Goal: Task Accomplishment & Management: Manage account settings

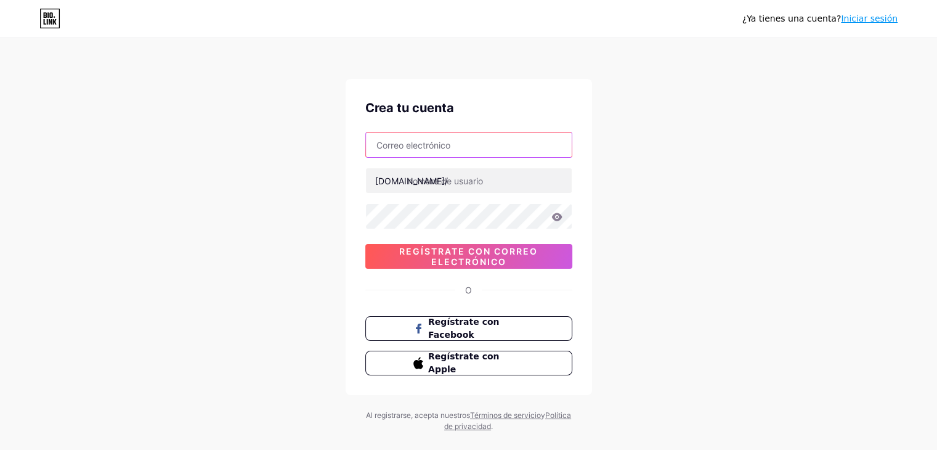
click at [468, 150] on input "text" at bounding box center [469, 144] width 206 height 25
type input "[EMAIL_ADDRESS][DOMAIN_NAME]"
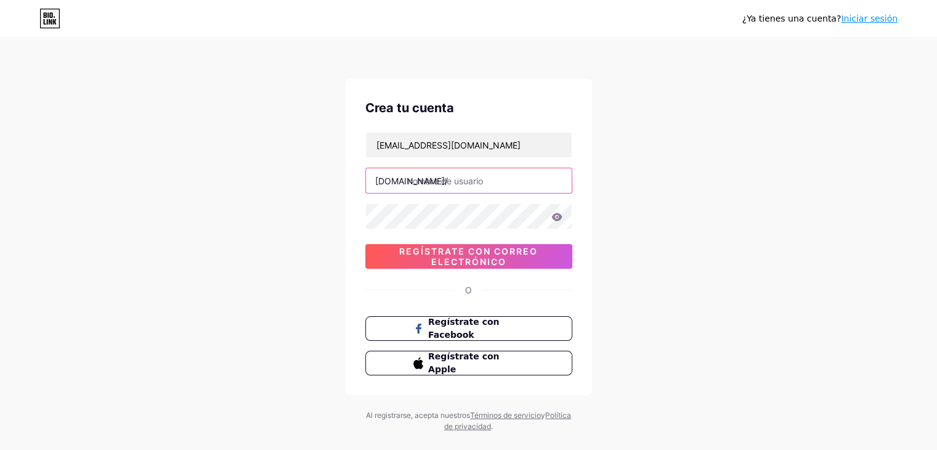
click at [456, 179] on input "text" at bounding box center [469, 180] width 206 height 25
type input "diverplan"
click at [636, 187] on div "¿Ya tienes una cuenta? Iniciar sesión Crea tu cuenta gladisaleli@gmail.com bio.…" at bounding box center [468, 235] width 937 height 471
click at [557, 219] on icon at bounding box center [556, 216] width 10 height 8
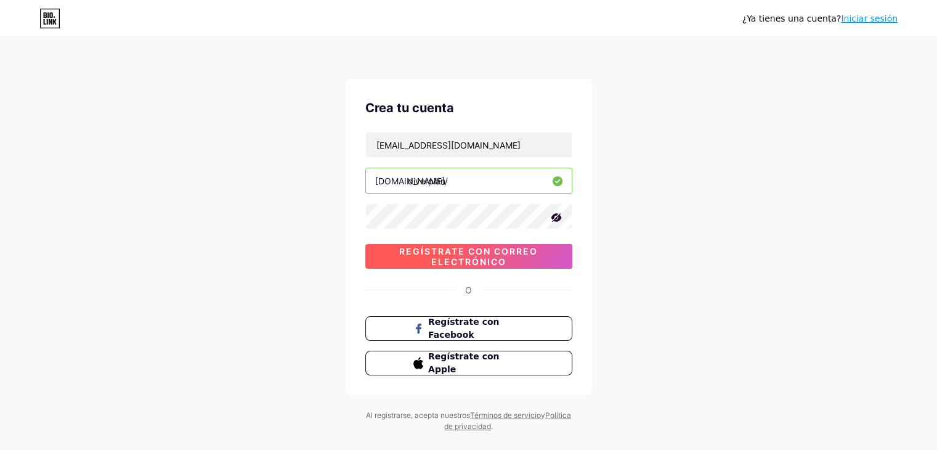
click at [505, 253] on font "Regístrate con correo electrónico" at bounding box center [468, 256] width 139 height 21
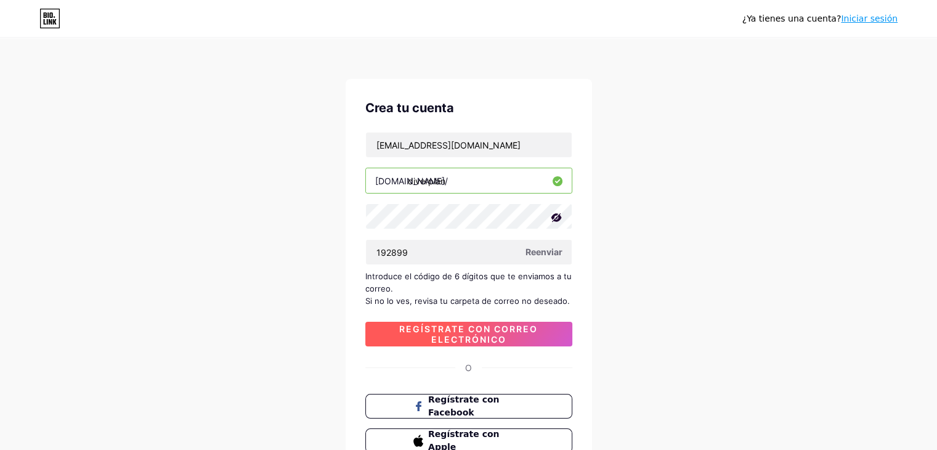
type input "192899"
click at [493, 342] on font "Regístrate con correo electrónico" at bounding box center [468, 333] width 139 height 21
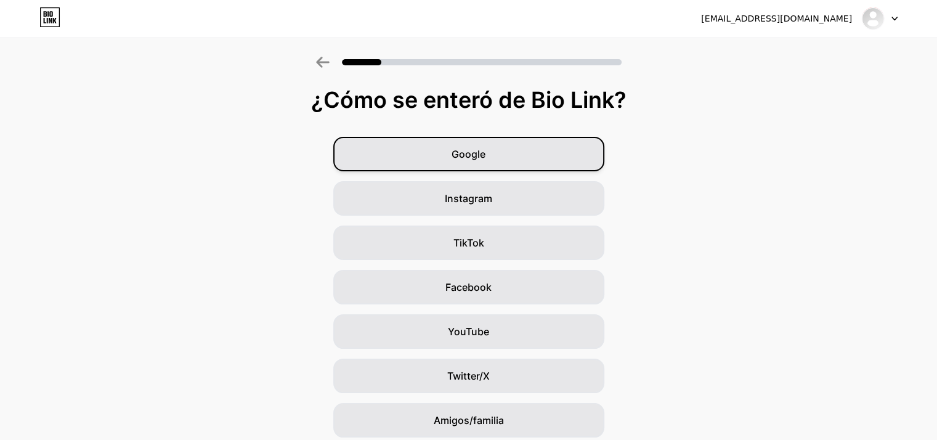
click at [542, 164] on div "Google" at bounding box center [468, 154] width 271 height 34
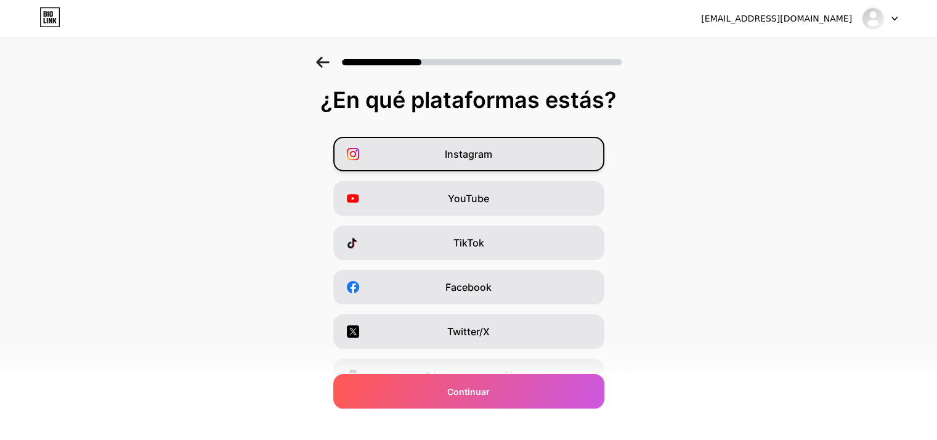
click at [497, 155] on div "Instagram" at bounding box center [468, 154] width 271 height 34
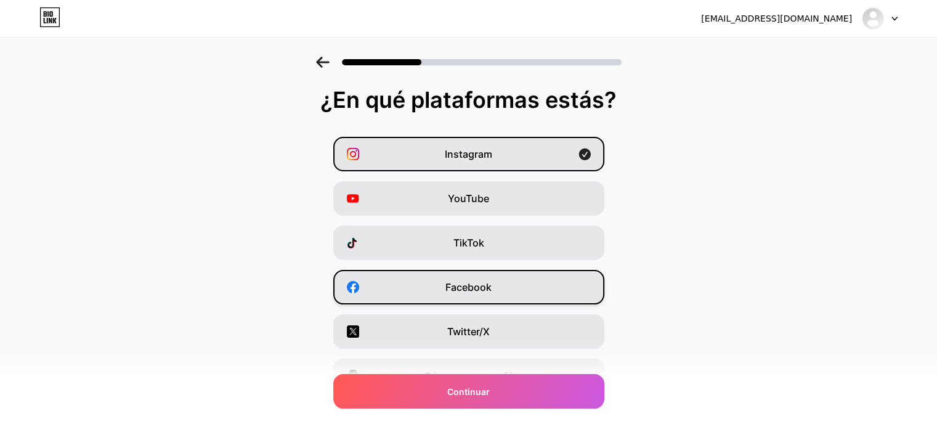
click at [430, 291] on div "Facebook" at bounding box center [468, 287] width 271 height 34
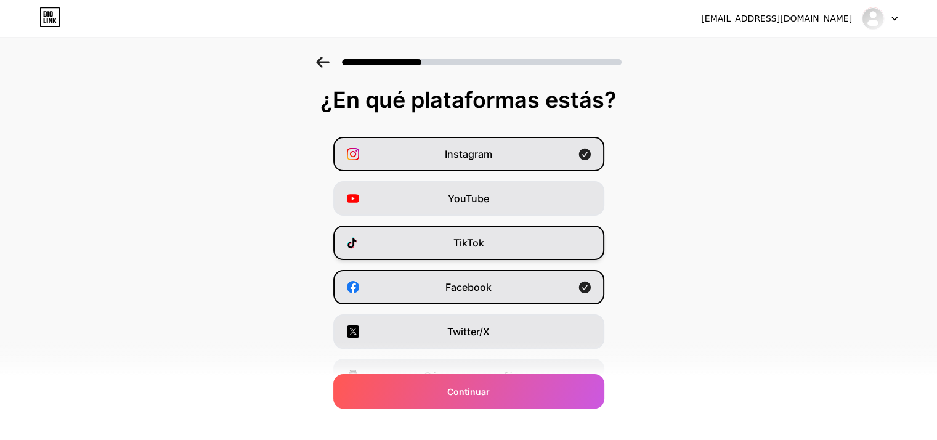
click at [447, 246] on div "TikTok" at bounding box center [468, 242] width 271 height 34
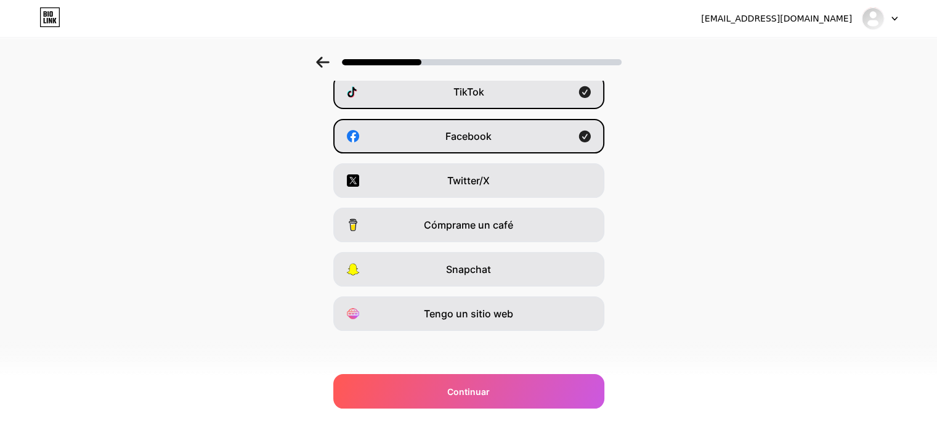
scroll to position [153, 0]
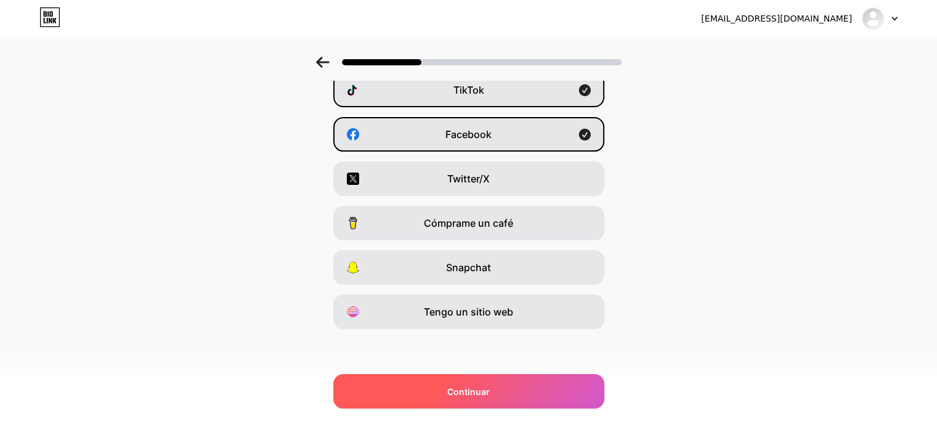
click at [545, 384] on div "Continuar" at bounding box center [468, 391] width 271 height 34
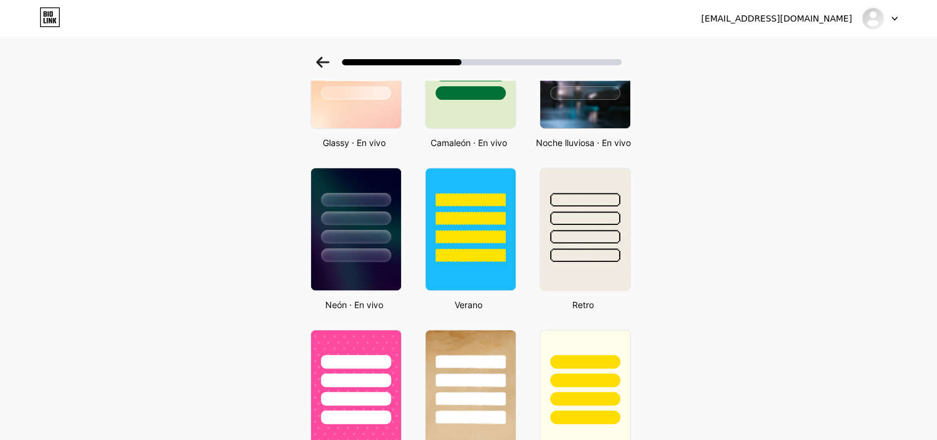
scroll to position [456, 0]
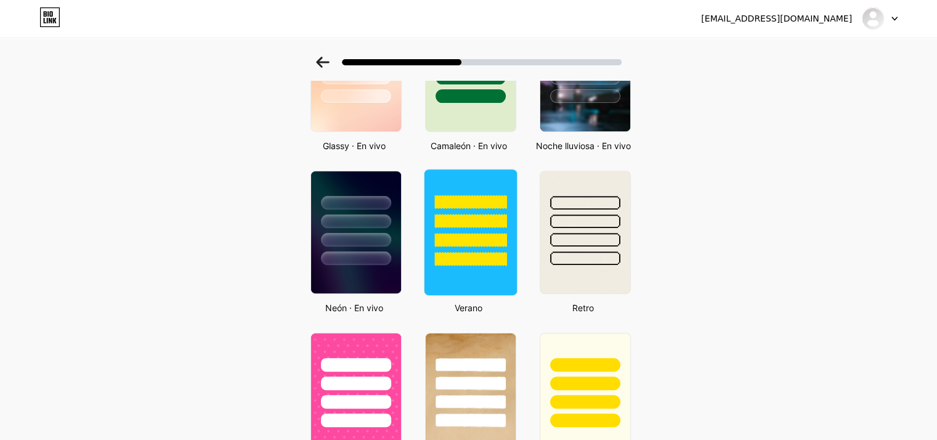
click at [487, 278] on div at bounding box center [470, 232] width 94 height 127
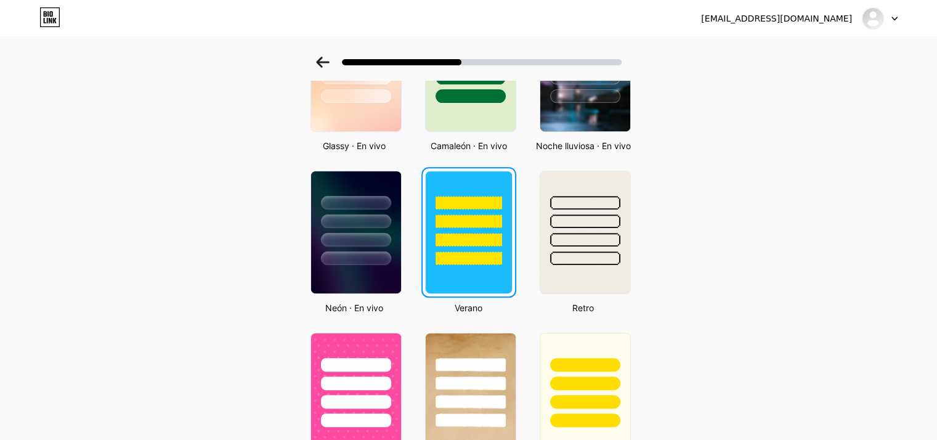
scroll to position [0, 0]
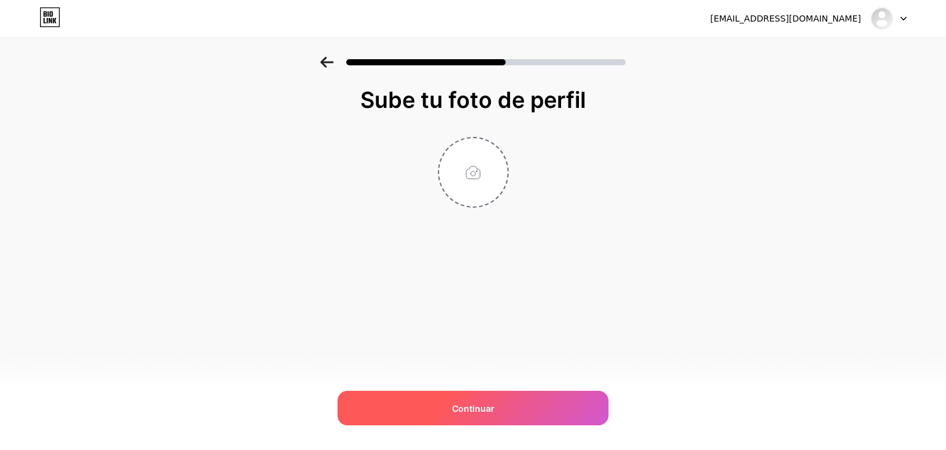
click at [515, 412] on div "Continuar" at bounding box center [473, 407] width 271 height 34
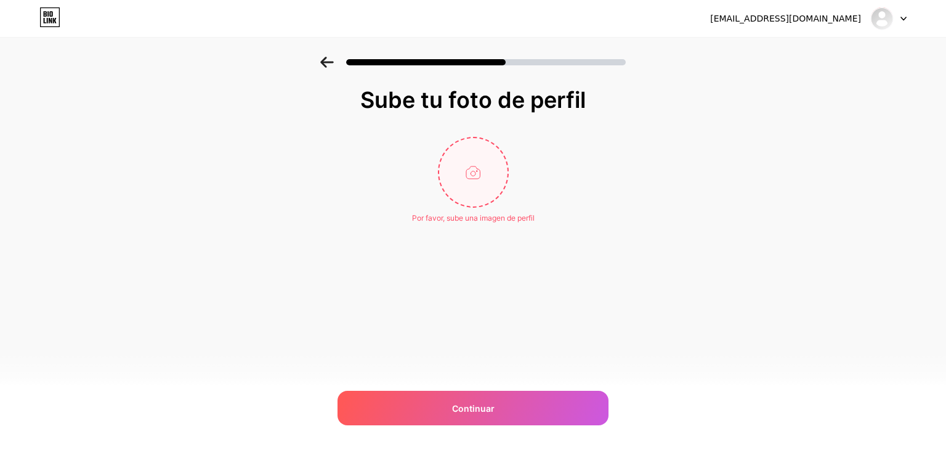
click at [479, 169] on input "file" at bounding box center [473, 172] width 68 height 68
type input "C:\fakepath\logo circular.png"
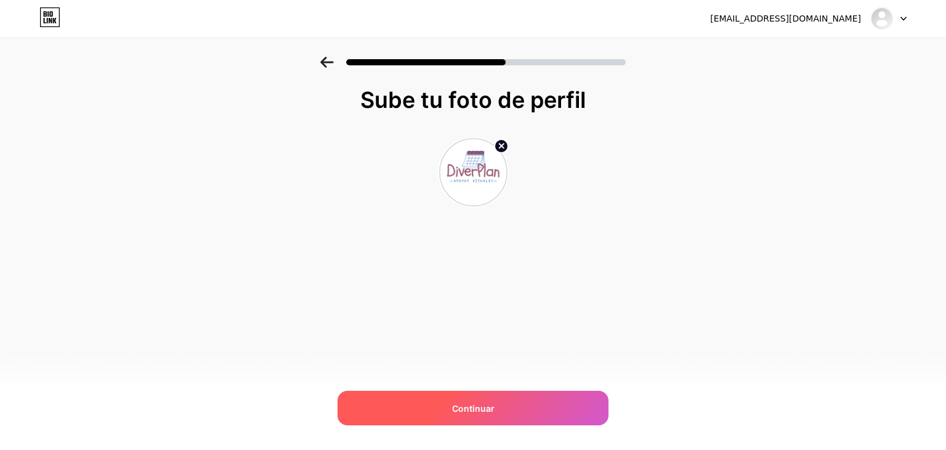
click at [508, 398] on div "Continuar" at bounding box center [473, 407] width 271 height 34
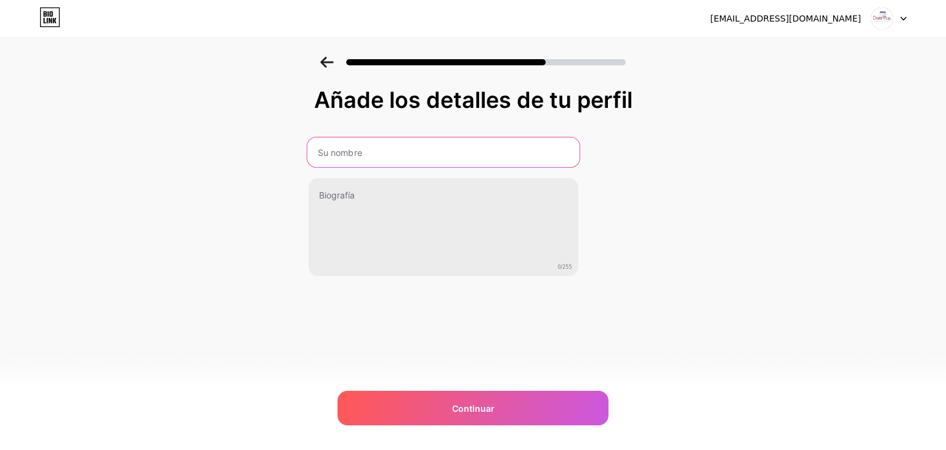
click at [435, 139] on input "text" at bounding box center [443, 152] width 272 height 30
type input "DiverPlan"
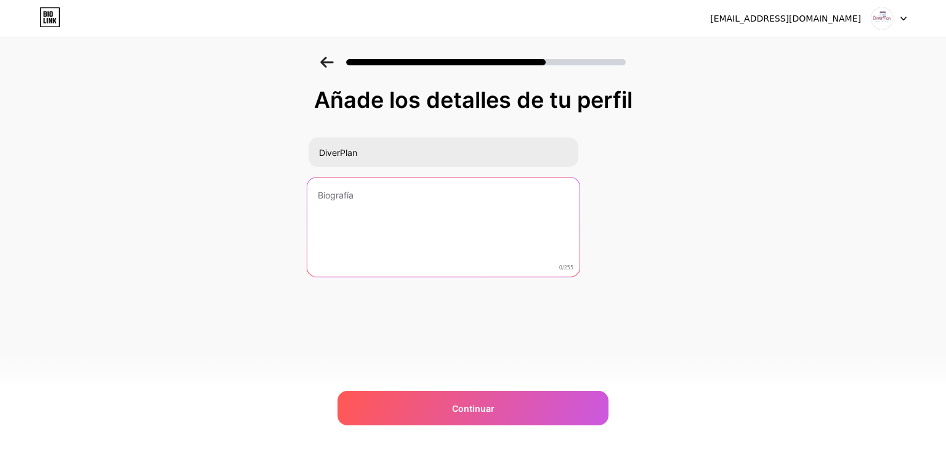
click at [339, 196] on textarea at bounding box center [443, 227] width 272 height 100
paste textarea "💙 DiverPlan nació del aula, donde día a día acompañamos a niños con autismo a c…"
type textarea "💙 DiverPlan nació del aula, donde día a día acompañamos a niños con autismo a c…"
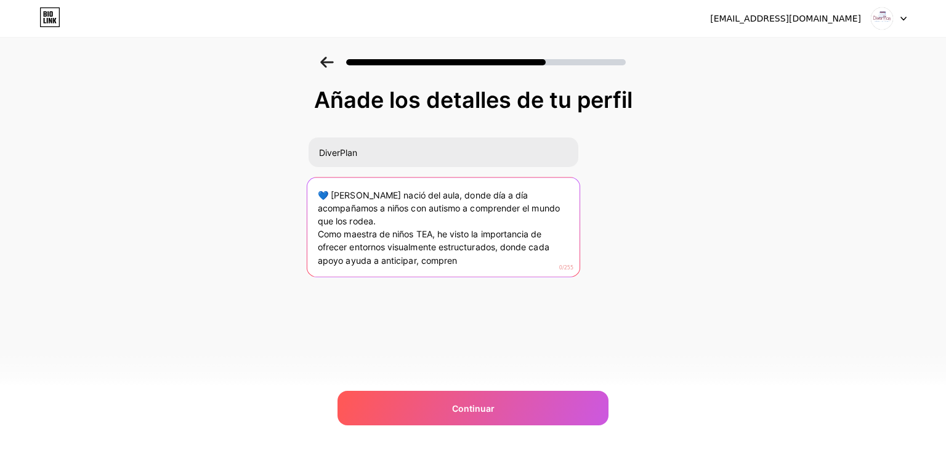
drag, startPoint x: 461, startPoint y: 253, endPoint x: 310, endPoint y: 180, distance: 167.5
click at [310, 180] on textarea "💙 DiverPlan nació del aula, donde día a día acompañamos a niños con autismo a c…" at bounding box center [443, 227] width 272 height 100
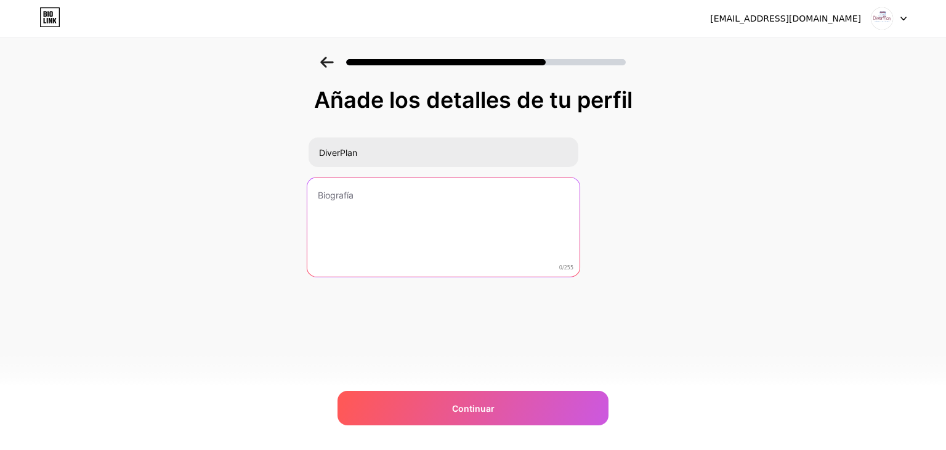
type textarea "h"
paste textarea "💙 DiverPlan nació del aula, donde día a día acompañamos a niños con autismo a c…"
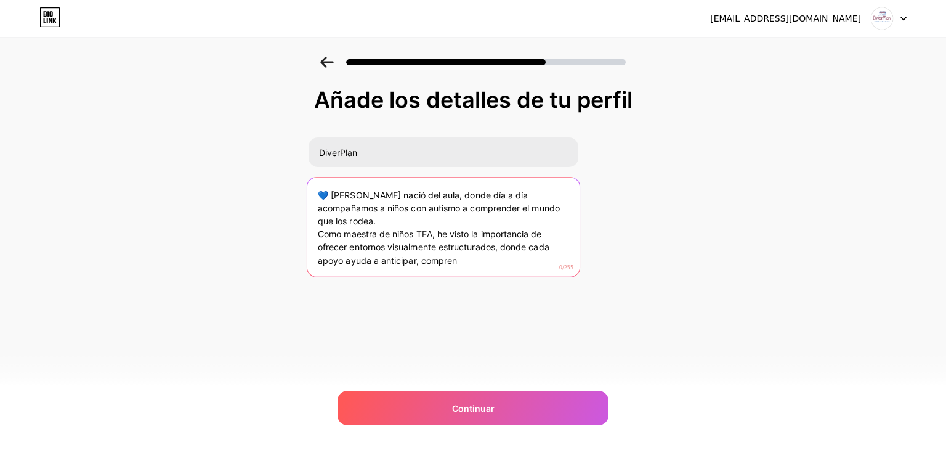
drag, startPoint x: 469, startPoint y: 247, endPoint x: 393, endPoint y: 232, distance: 77.2
click at [393, 232] on textarea "💙 DiverPlan nació del aula, donde día a día acompañamos a niños con autismo a c…" at bounding box center [443, 227] width 272 height 100
type textarea "💙 DiverPlan nació del aula, donde día a día acompañamos a niños con autismo a c…"
drag, startPoint x: 393, startPoint y: 232, endPoint x: 287, endPoint y: 177, distance: 119.3
click at [287, 177] on div "Añade los detalles de tu perfil DiverPlan 💙 DiverPlan nació del aula, donde día…" at bounding box center [473, 197] width 946 height 281
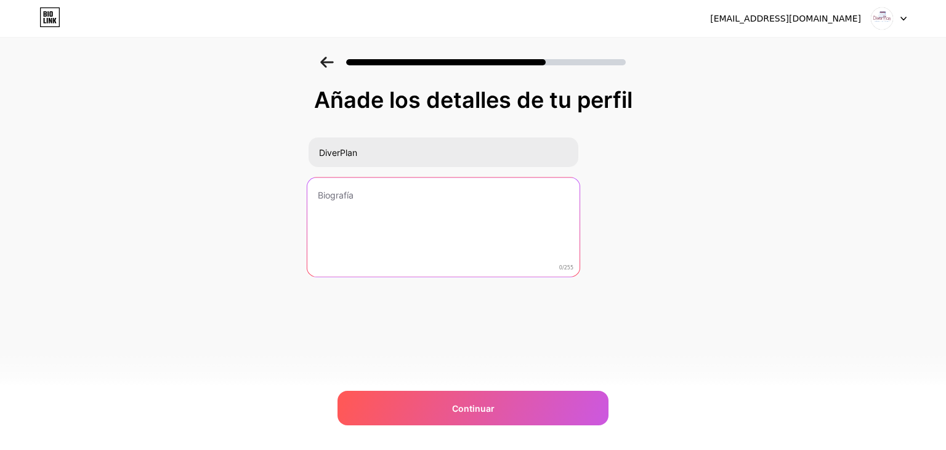
paste textarea "💙 DiverPlan nació del aula, donde día a día acompañamos a niños con autismo a c…"
type textarea "💙 DiverPlan nació del aula, donde día a día acompañamos a niños con autismo a c…"
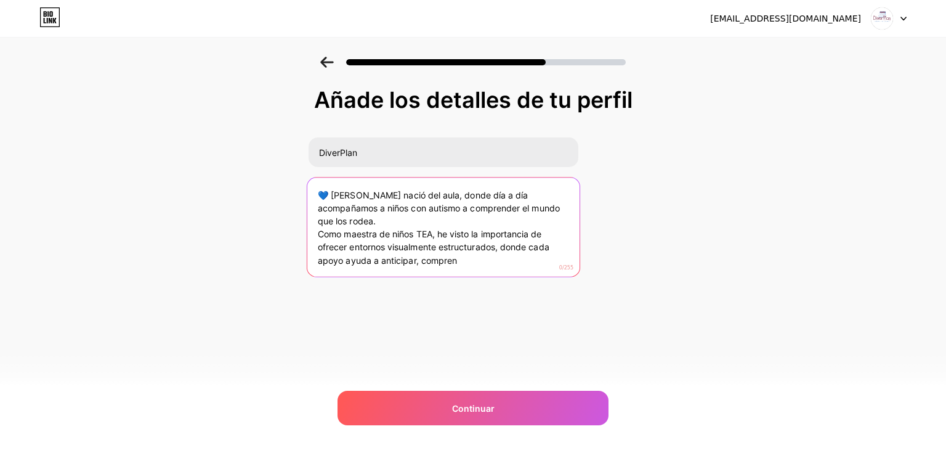
drag, startPoint x: 474, startPoint y: 252, endPoint x: 315, endPoint y: 178, distance: 174.7
click at [315, 178] on textarea "💙 DiverPlan nació del aula, donde día a día acompañamos a niños con autismo a c…" at bounding box center [443, 227] width 272 height 100
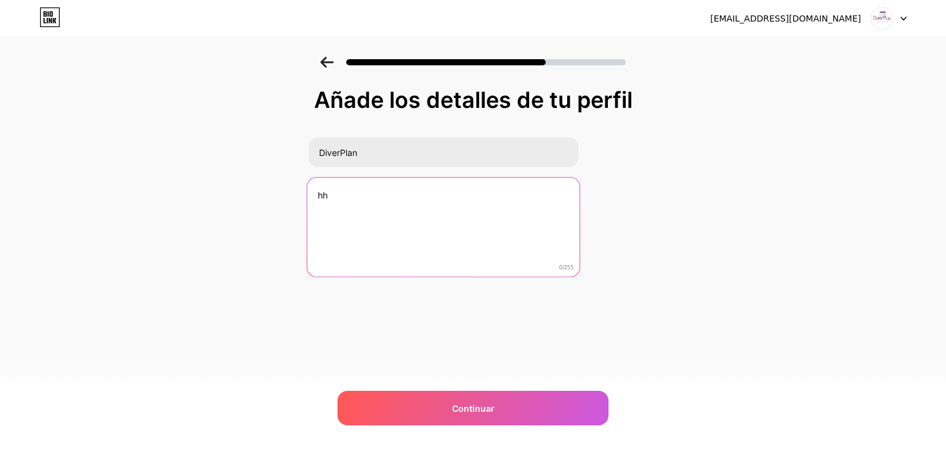
type textarea "h"
paste textarea "DiverPlan nació del aula, donde día a día acompañamos a niños con autismo a com…"
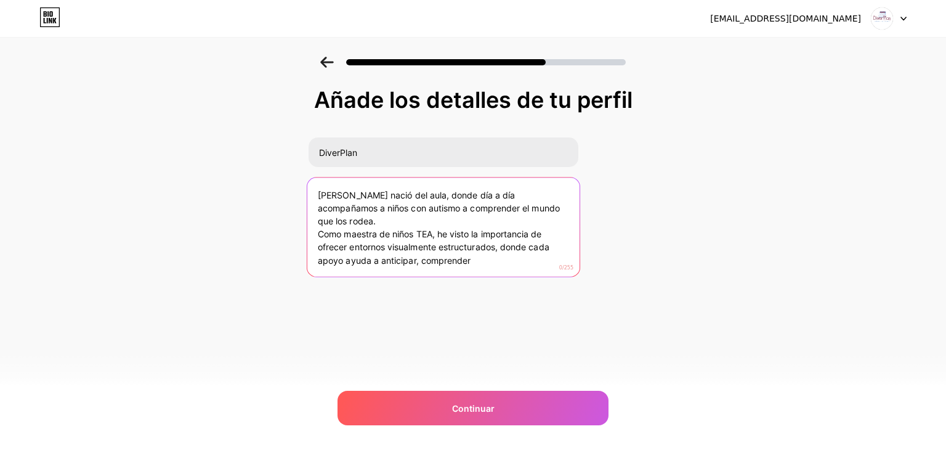
type textarea "DiverPlan nació del aula, donde día a día acompañamos a niños con autismo a com…"
drag, startPoint x: 479, startPoint y: 245, endPoint x: 298, endPoint y: 189, distance: 188.8
click at [298, 189] on div "Añade los detalles de tu perfil DiverPlan DiverPlan nació del aula, donde día a…" at bounding box center [473, 197] width 946 height 281
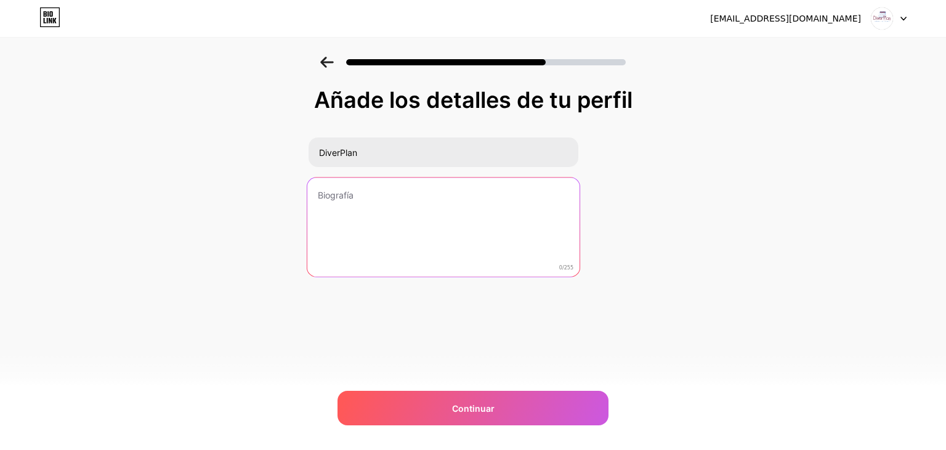
paste textarea "💙 DiverPlan crea apoyos visuales para niños con TEA. Nacimos del aula, inspirad…"
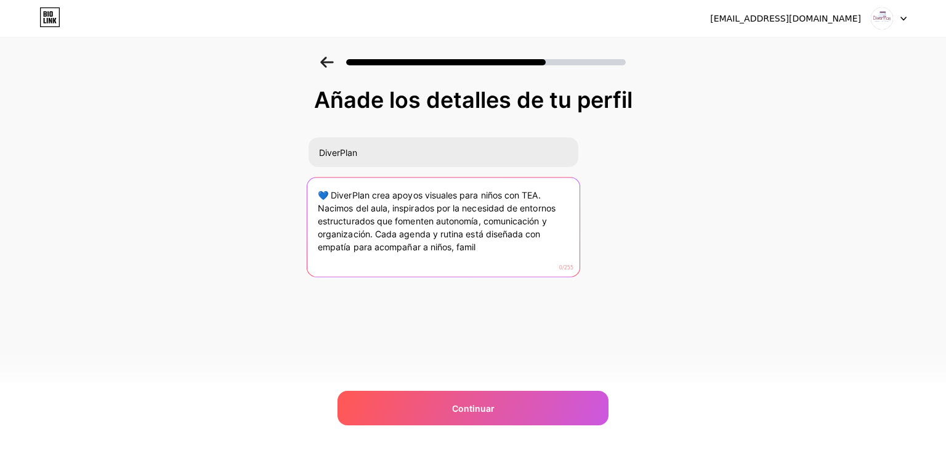
drag, startPoint x: 480, startPoint y: 245, endPoint x: 424, endPoint y: 247, distance: 56.7
click at [424, 247] on textarea "💙 DiverPlan crea apoyos visuales para niños con TEA. Nacimos del aula, inspirad…" at bounding box center [443, 227] width 272 height 100
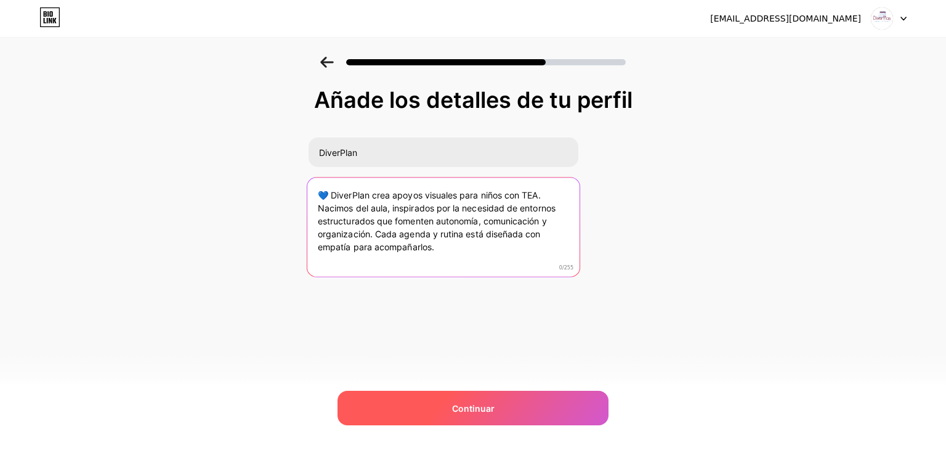
type textarea "💙 DiverPlan crea apoyos visuales para niños con TEA. Nacimos del aula, inspirad…"
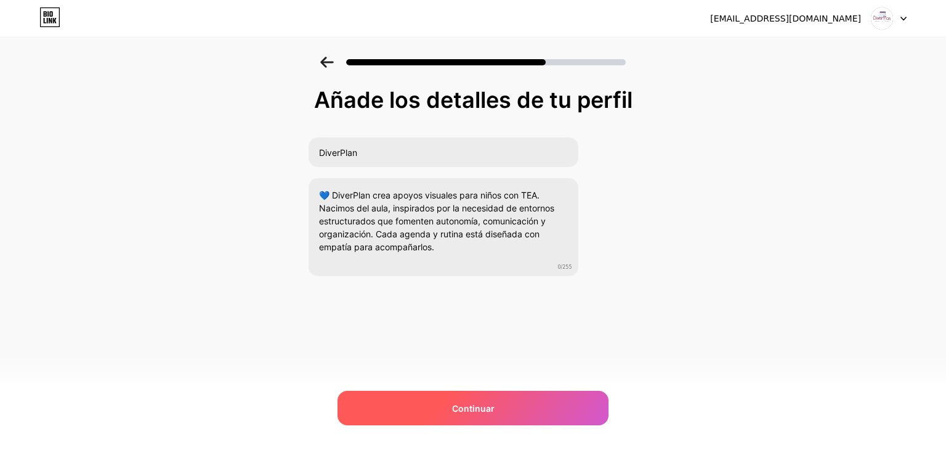
click at [469, 413] on span "Continuar" at bounding box center [473, 408] width 42 height 13
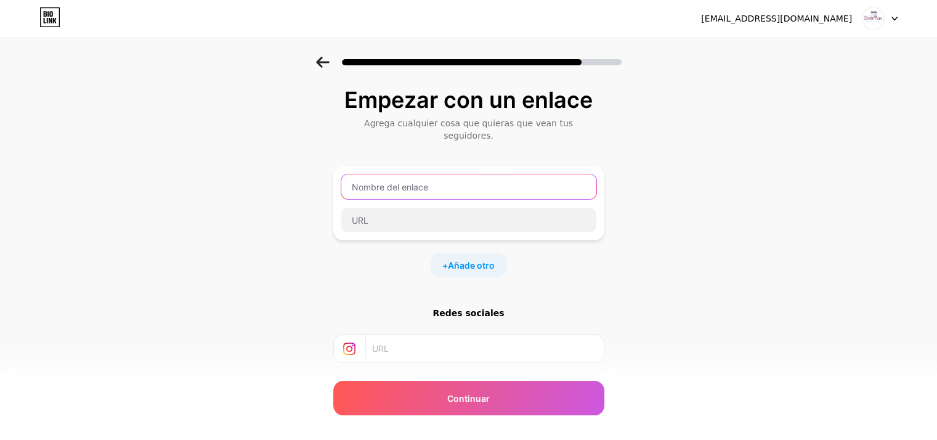
click at [384, 174] on input "text" at bounding box center [468, 186] width 255 height 25
click at [386, 174] on input "text" at bounding box center [468, 186] width 255 height 25
type input "Compras en [PERSON_NAME] Libre"
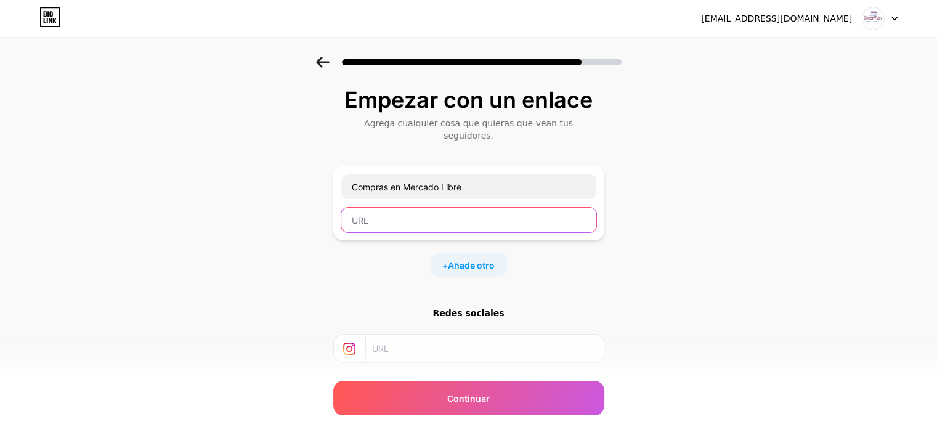
click at [387, 212] on input "text" at bounding box center [468, 220] width 255 height 25
paste input "[URL][DOMAIN_NAME]"
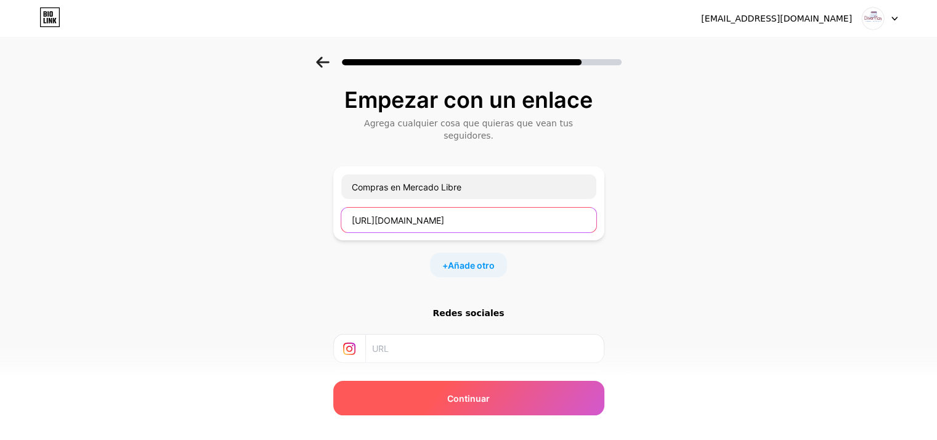
type input "[URL][DOMAIN_NAME]"
click at [421, 392] on div "Continuar" at bounding box center [468, 398] width 271 height 34
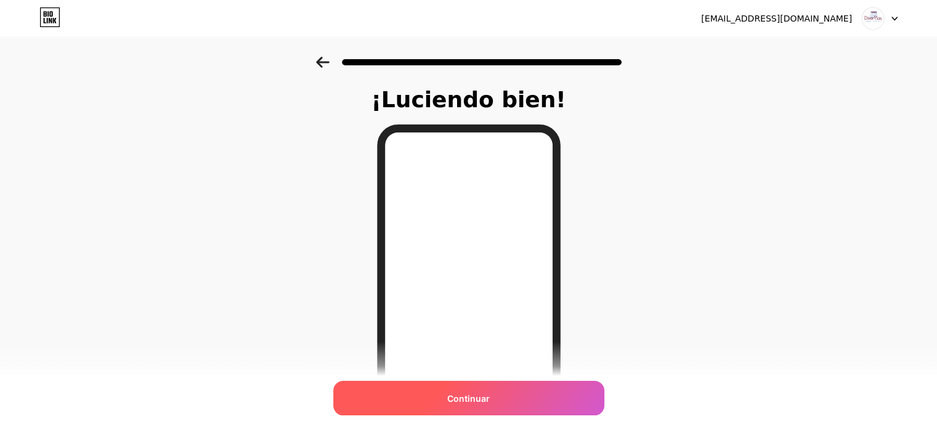
click at [501, 399] on div "Continuar" at bounding box center [468, 398] width 271 height 34
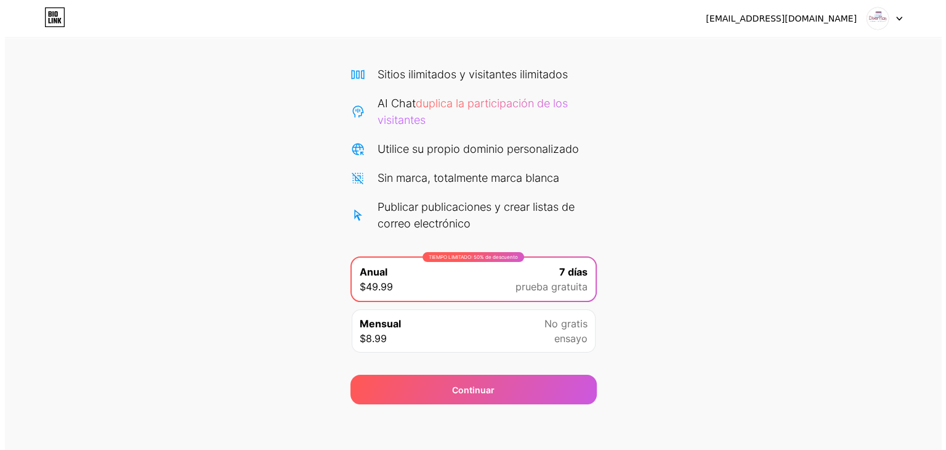
scroll to position [79, 0]
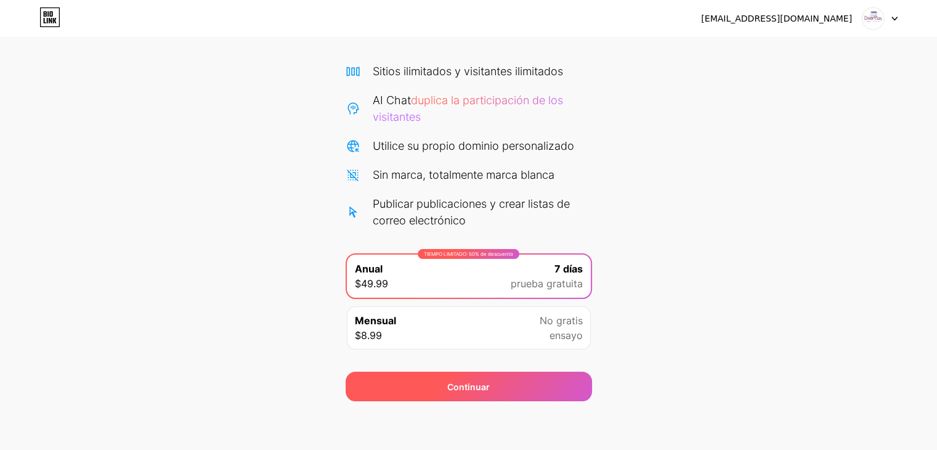
click at [414, 382] on div "Continuar" at bounding box center [469, 386] width 246 height 30
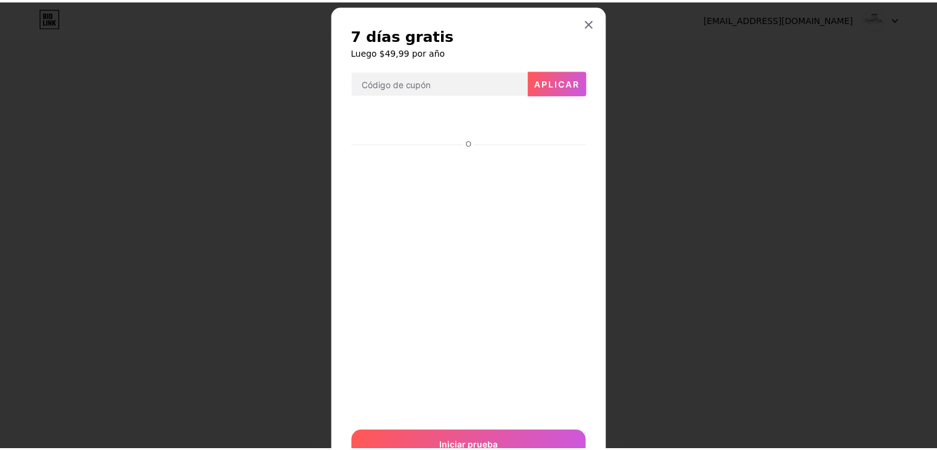
scroll to position [0, 0]
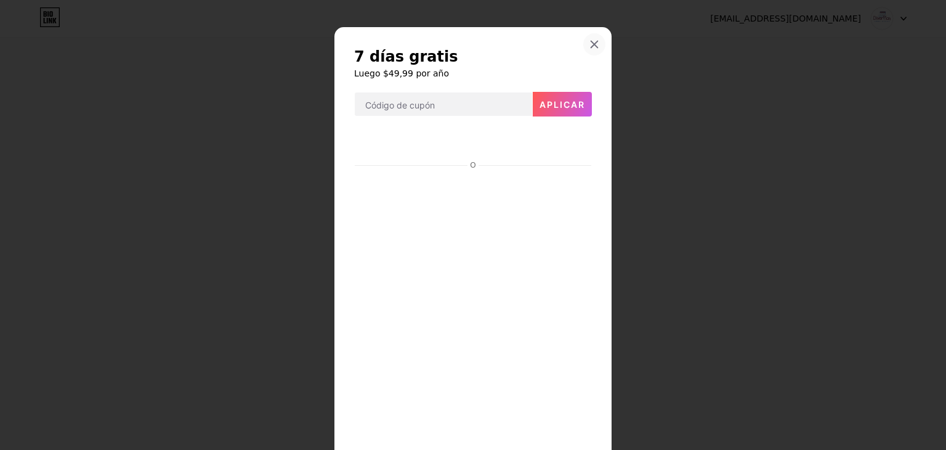
click at [589, 45] on icon at bounding box center [594, 44] width 10 height 10
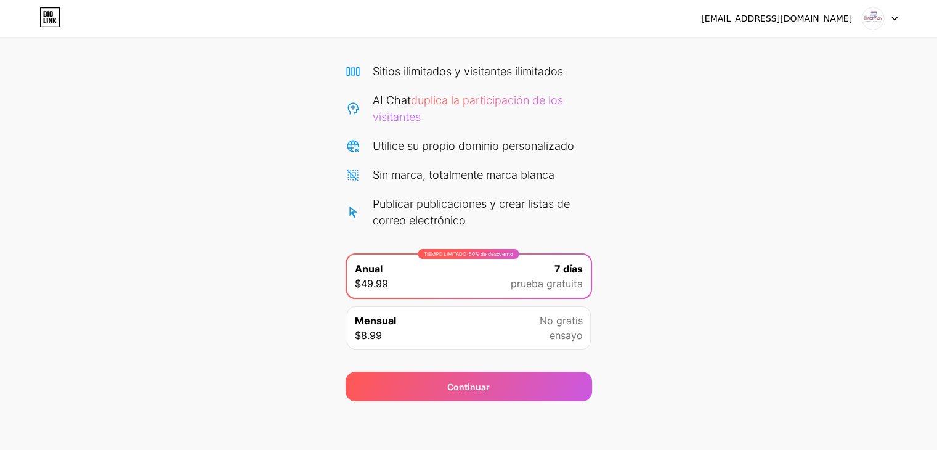
click at [377, 335] on font "$8.99" at bounding box center [368, 335] width 27 height 12
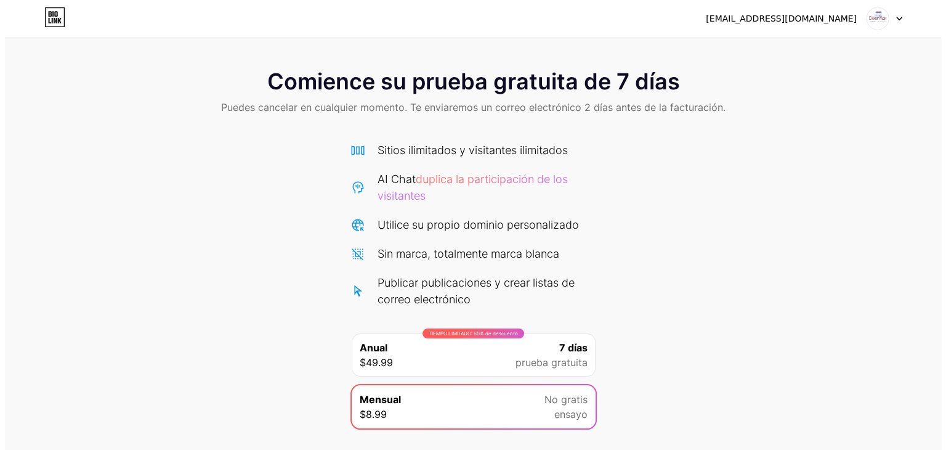
scroll to position [79, 0]
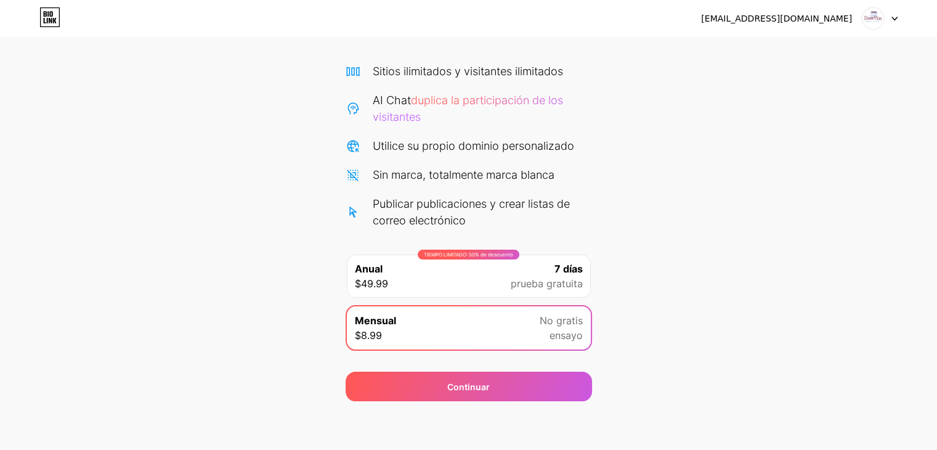
click at [486, 267] on div "TIEMPO LIMITADO: 50% de descuento Anual $49.99 7 días prueba gratuita" at bounding box center [469, 275] width 244 height 43
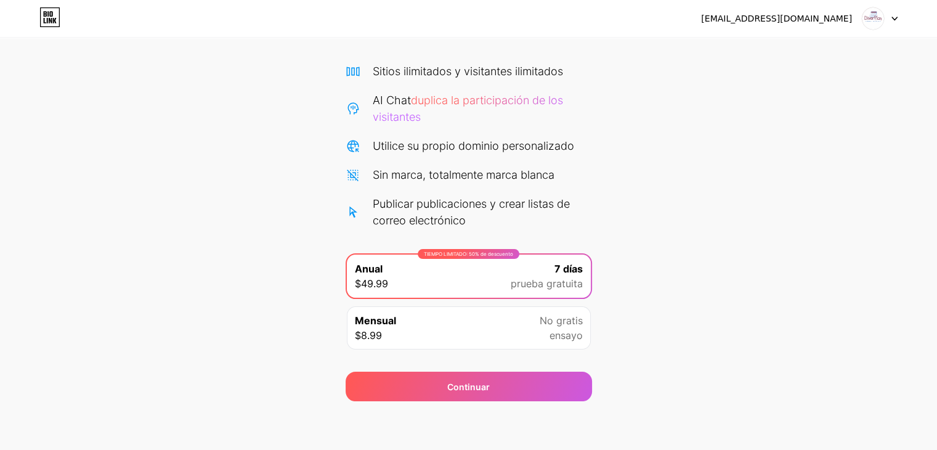
click at [452, 335] on div "Mensual $8.99 No gratis ensayo" at bounding box center [469, 327] width 244 height 43
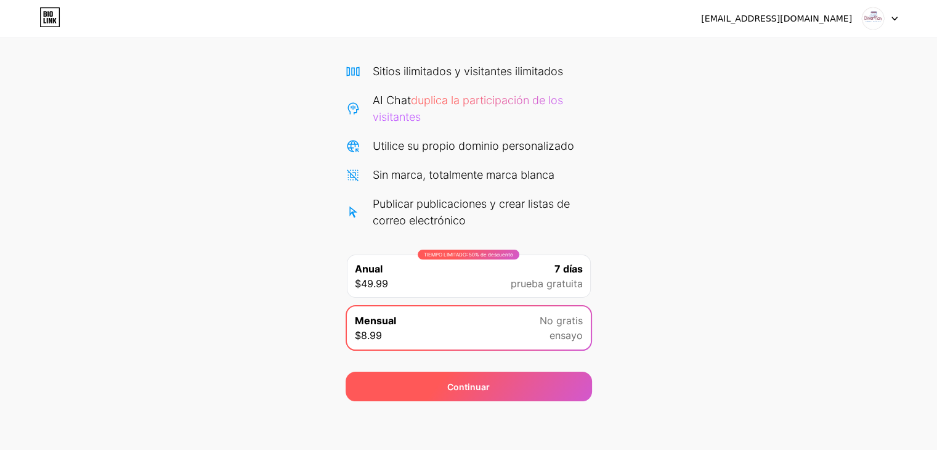
click at [439, 394] on div "Continuar" at bounding box center [469, 386] width 246 height 30
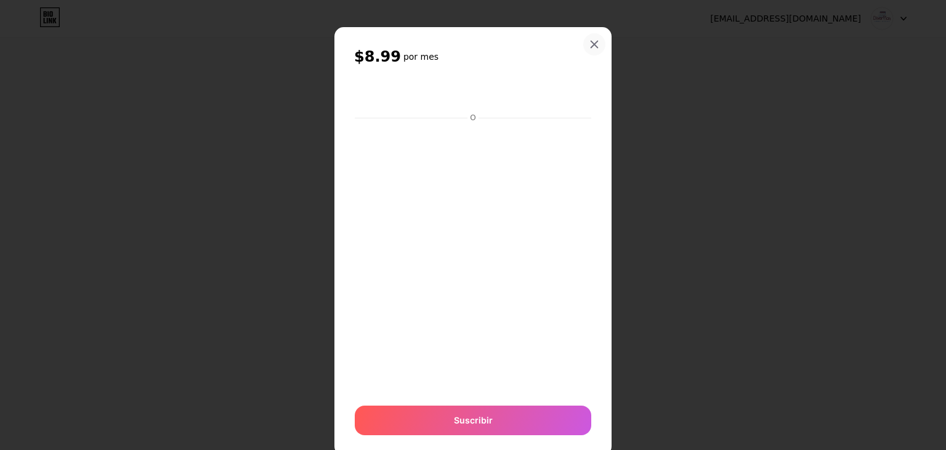
click at [594, 47] on icon at bounding box center [594, 44] width 10 height 10
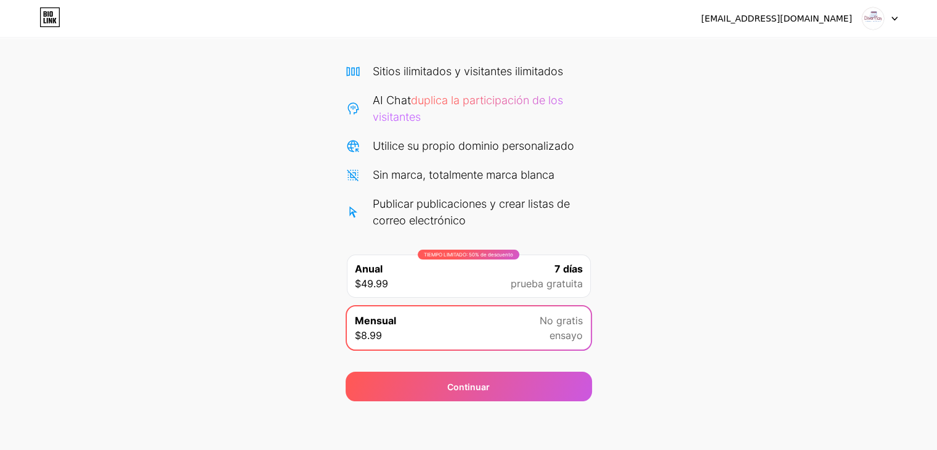
click at [426, 259] on div "TIEMPO LIMITADO: 50% de descuento Anual $49.99 7 días prueba gratuita" at bounding box center [469, 275] width 244 height 43
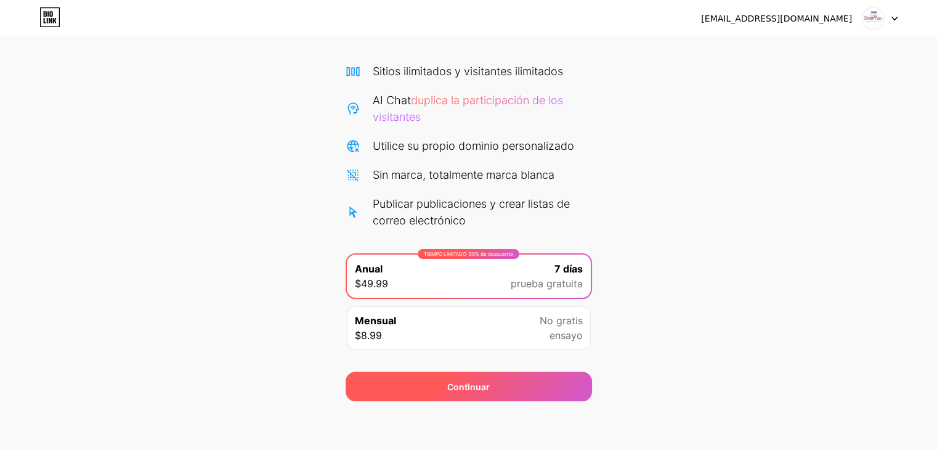
click at [416, 373] on div "Continuar" at bounding box center [469, 386] width 246 height 30
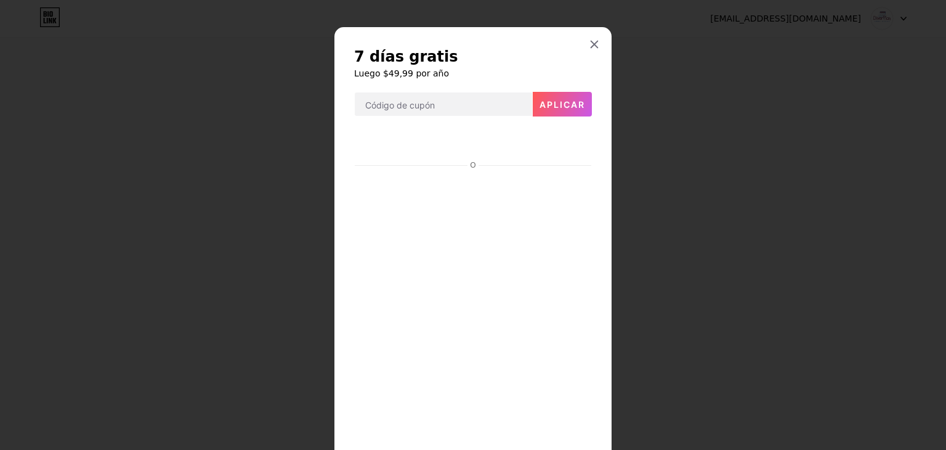
scroll to position [310, 0]
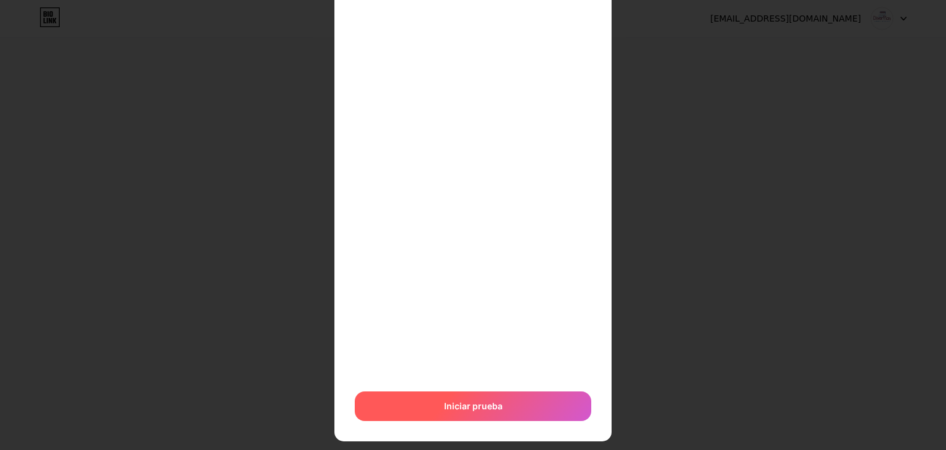
click at [473, 414] on div "Iniciar prueba" at bounding box center [473, 406] width 237 height 30
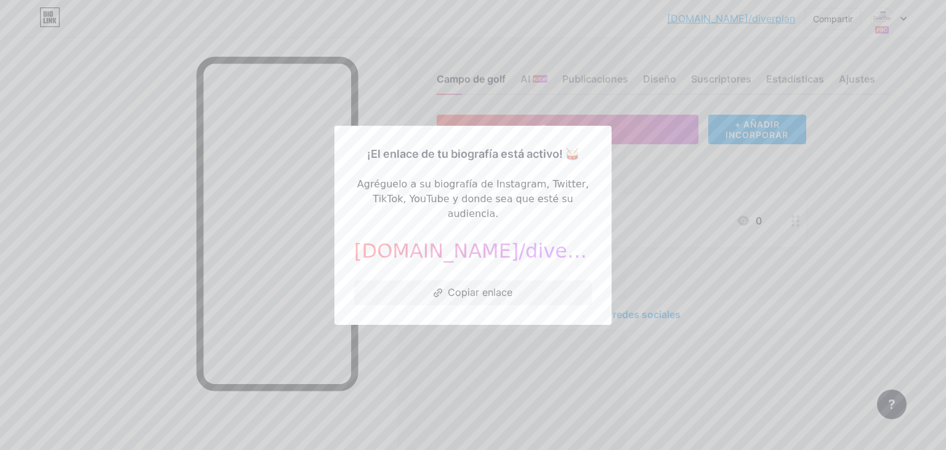
click at [484, 367] on div at bounding box center [473, 225] width 946 height 450
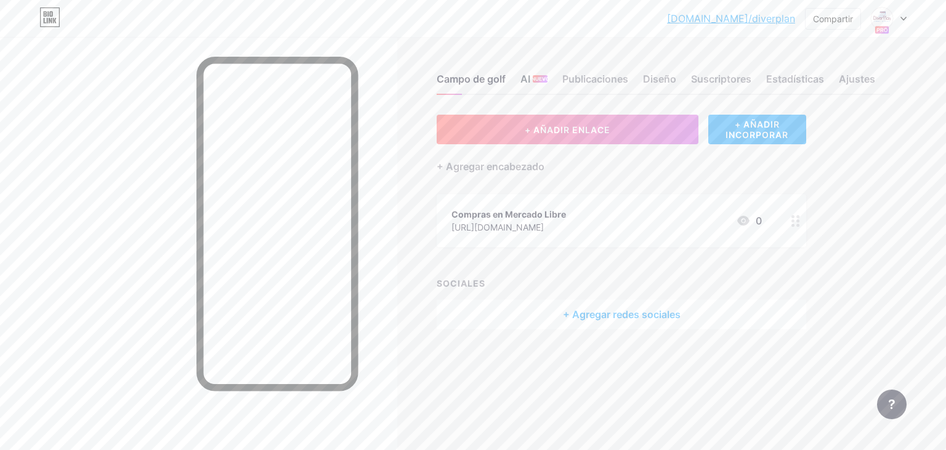
click at [528, 77] on font "AI" at bounding box center [525, 79] width 10 height 12
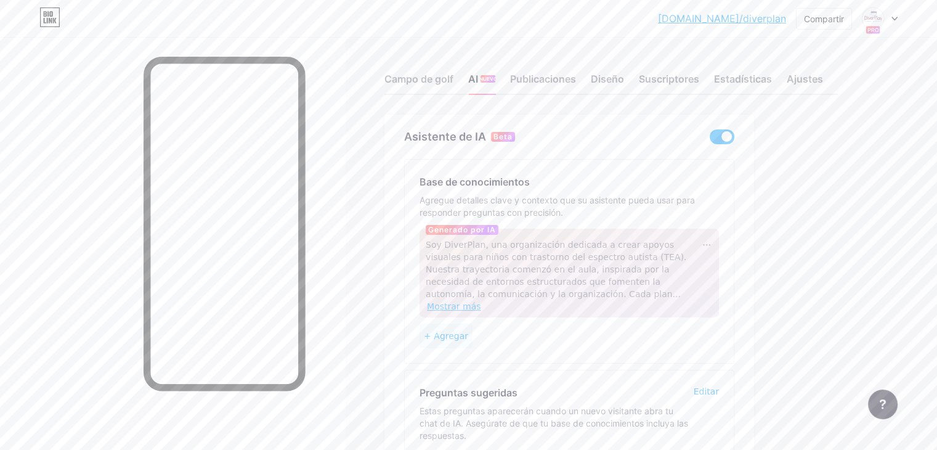
click at [480, 311] on font "Mostrar más" at bounding box center [454, 306] width 54 height 10
click at [480, 309] on font "Mostrar más" at bounding box center [454, 306] width 54 height 10
click at [480, 311] on font "Mostrar más" at bounding box center [454, 306] width 54 height 10
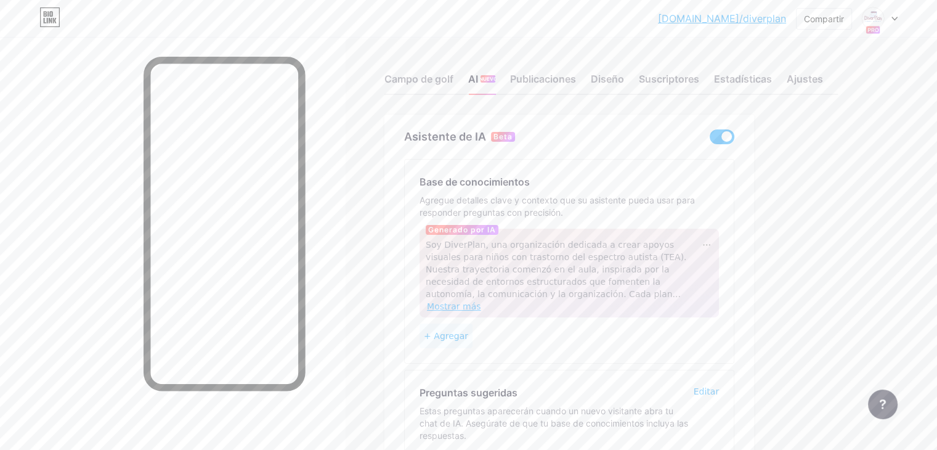
click at [480, 311] on font "Mostrar más" at bounding box center [454, 306] width 54 height 10
click at [480, 309] on font "Mostrar más" at bounding box center [454, 306] width 54 height 10
click at [588, 277] on div "Soy DiverPlan, una organización dedicada a crear apoyos visuales para niños con…" at bounding box center [563, 275] width 275 height 74
click at [713, 251] on div at bounding box center [706, 244] width 12 height 12
click at [758, 287] on font "Regenerado" at bounding box center [732, 282] width 52 height 10
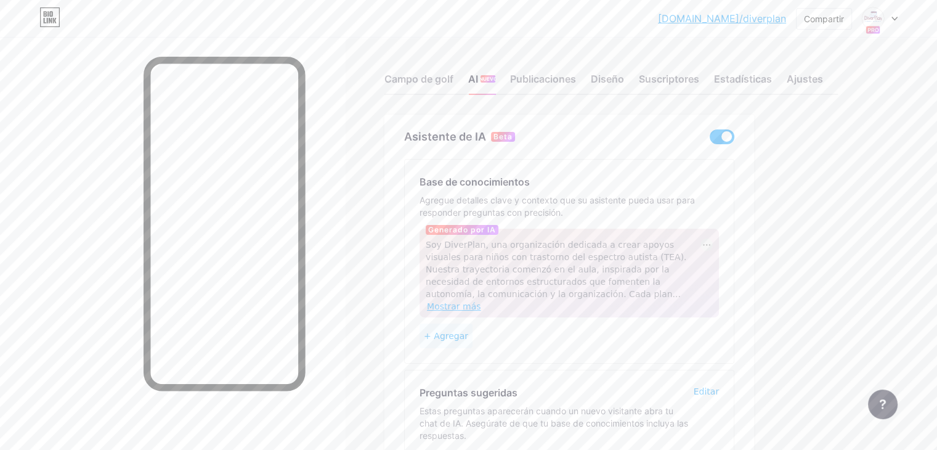
click at [480, 309] on font "Mostrar más" at bounding box center [454, 306] width 54 height 10
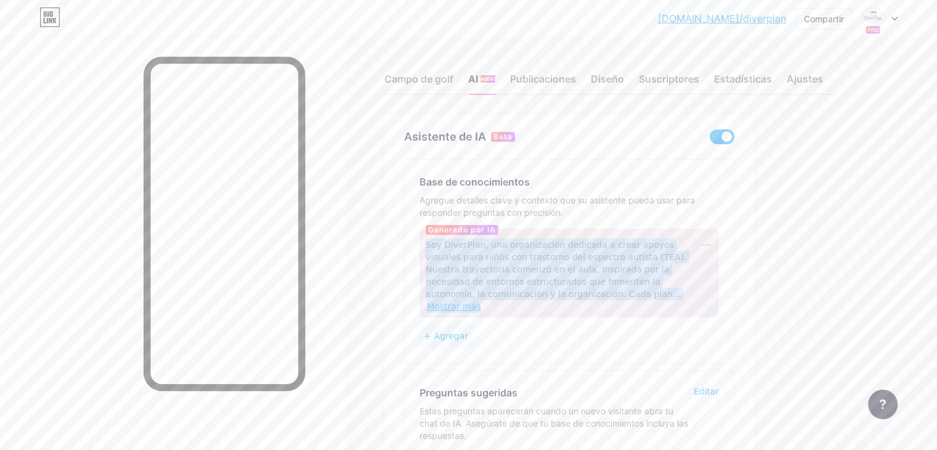
click at [480, 309] on font "Mostrar más" at bounding box center [454, 306] width 54 height 10
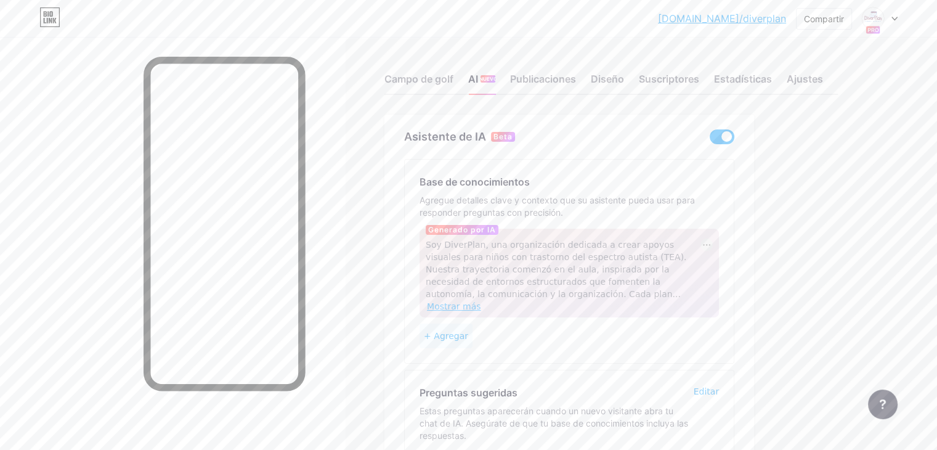
click at [480, 309] on font "Mostrar más" at bounding box center [454, 306] width 54 height 10
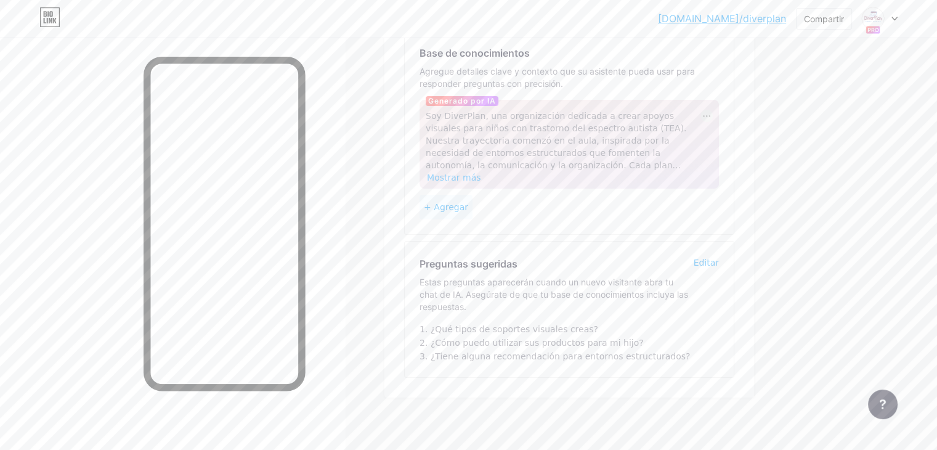
scroll to position [140, 0]
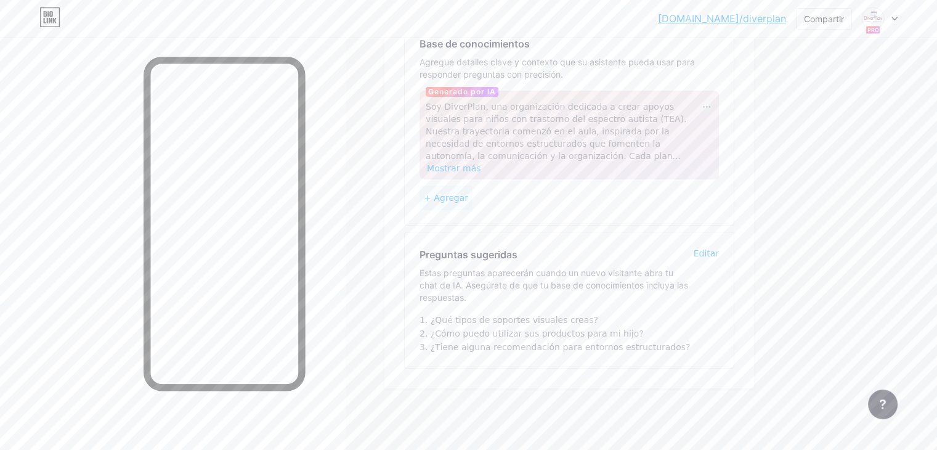
click at [719, 249] on font "Editar" at bounding box center [706, 253] width 25 height 10
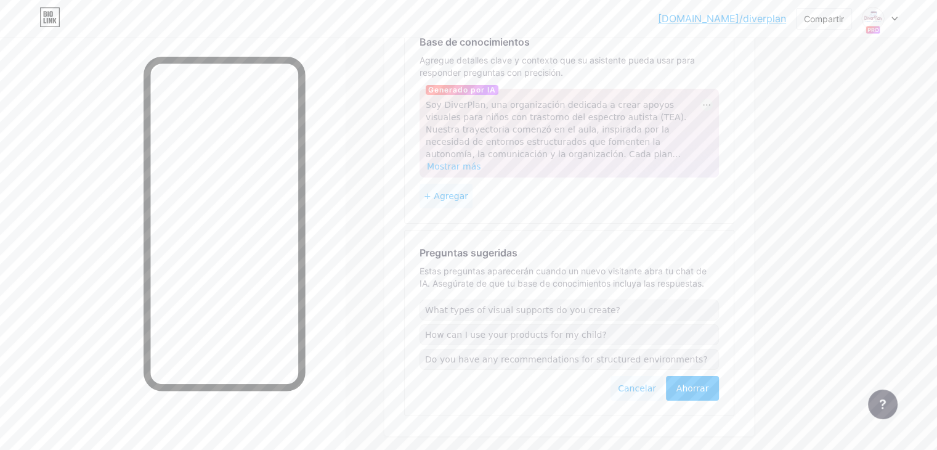
click at [656, 387] on font "Cancelar" at bounding box center [637, 388] width 38 height 10
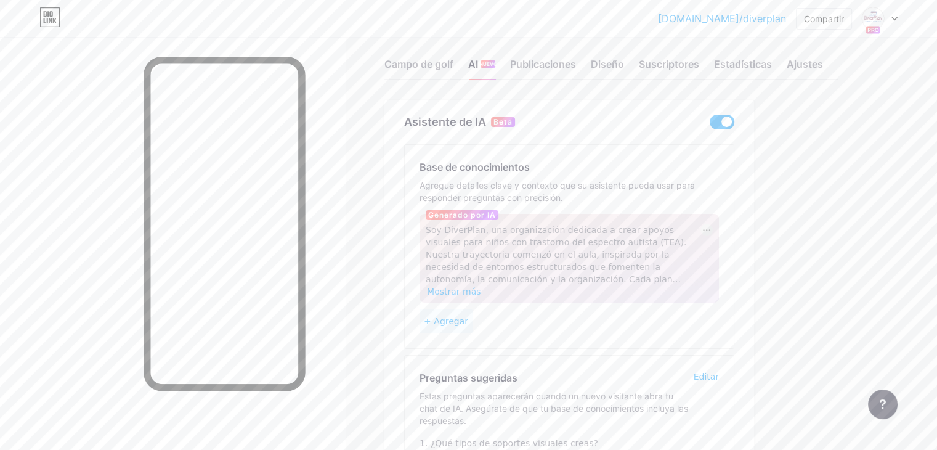
scroll to position [15, 0]
click at [468, 319] on font "+ Agregar" at bounding box center [446, 321] width 44 height 10
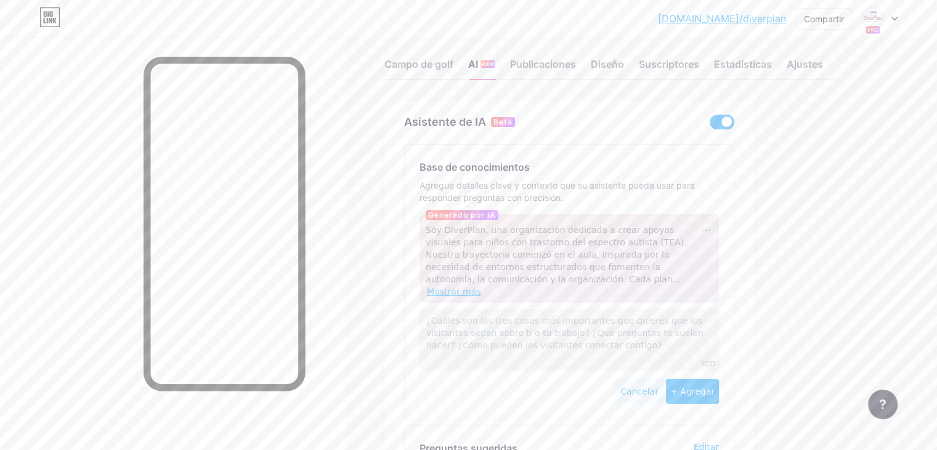
click at [480, 293] on font "Mostrar más" at bounding box center [454, 291] width 54 height 10
click at [576, 79] on div "Publicaciones" at bounding box center [543, 68] width 66 height 22
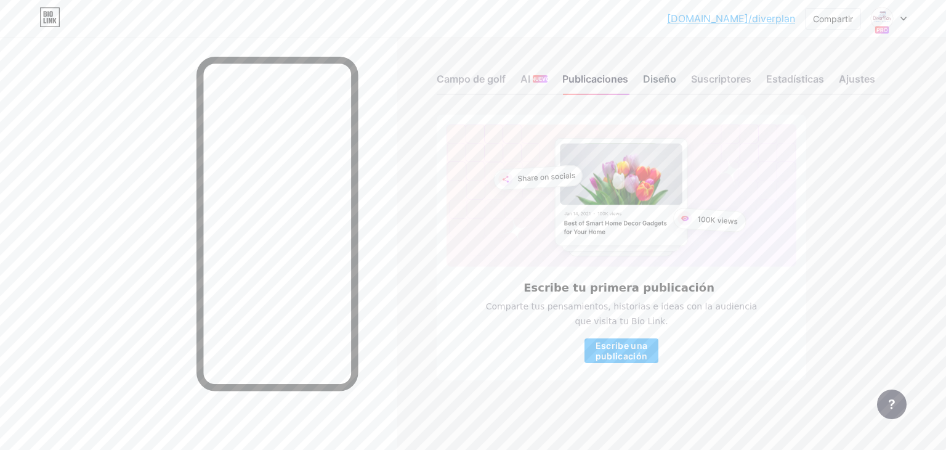
click at [662, 77] on font "Diseño" at bounding box center [659, 79] width 33 height 12
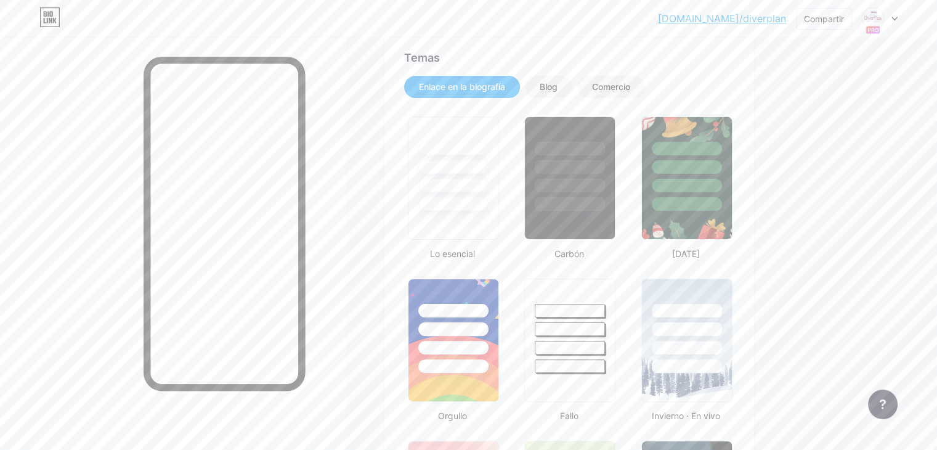
scroll to position [249, 0]
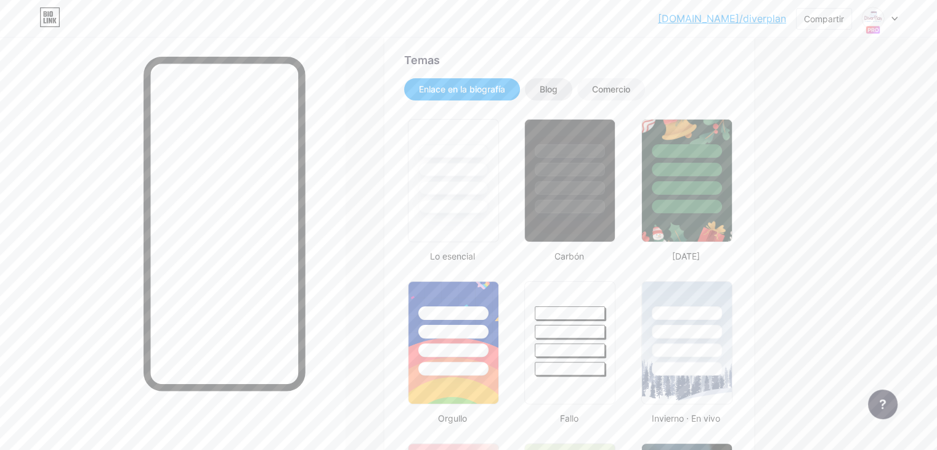
click at [572, 100] on div "Blog" at bounding box center [548, 89] width 47 height 22
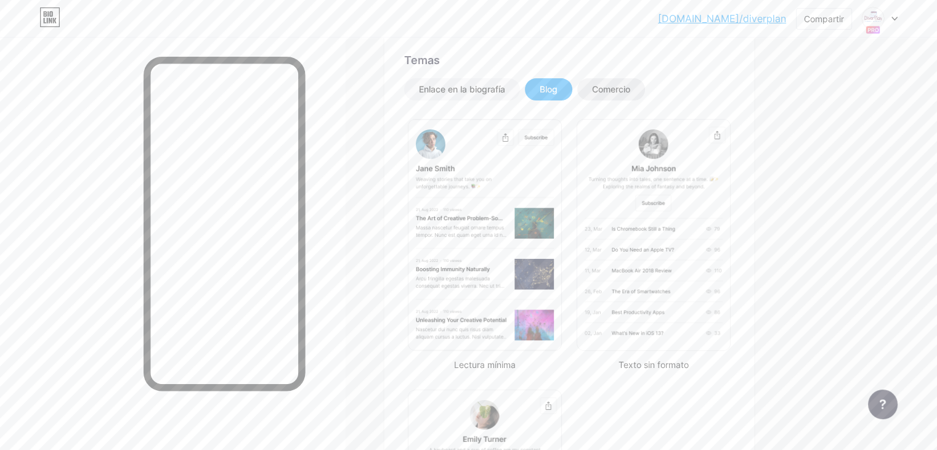
click at [630, 94] on font "Comercio" at bounding box center [611, 89] width 38 height 10
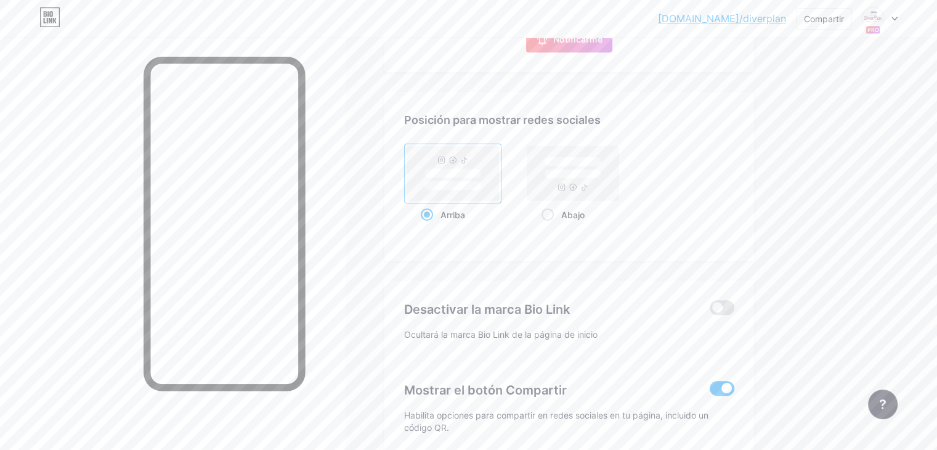
scroll to position [582, 0]
click at [734, 314] on span at bounding box center [722, 306] width 25 height 15
click at [710, 309] on input "checkbox" at bounding box center [710, 309] width 0 height 0
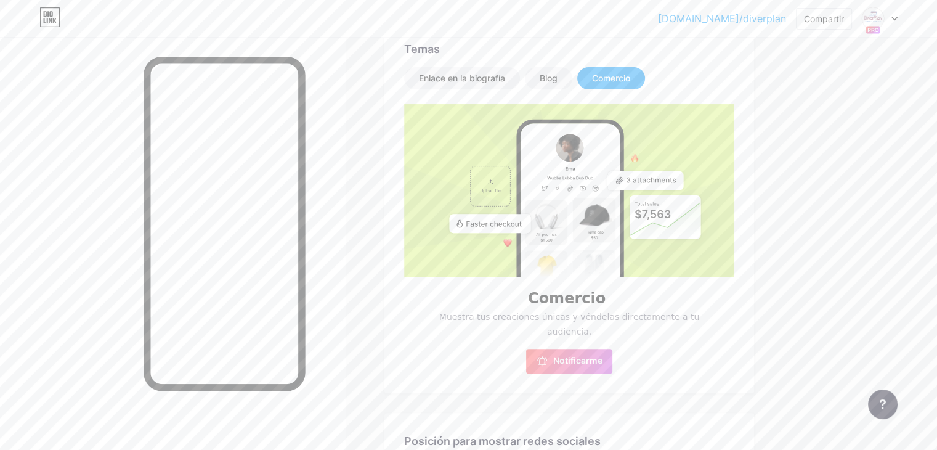
scroll to position [256, 0]
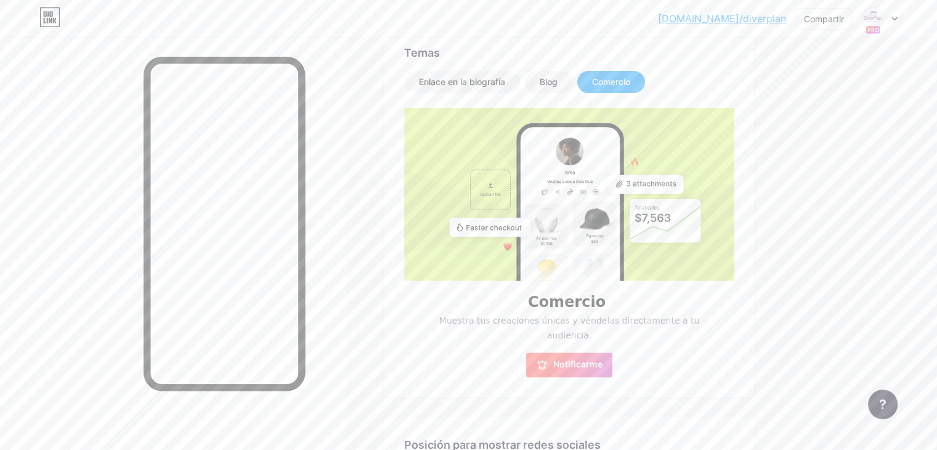
click at [602, 369] on font "Notificarme" at bounding box center [577, 363] width 49 height 10
click at [485, 87] on font "Enlace en la biografía" at bounding box center [462, 81] width 86 height 10
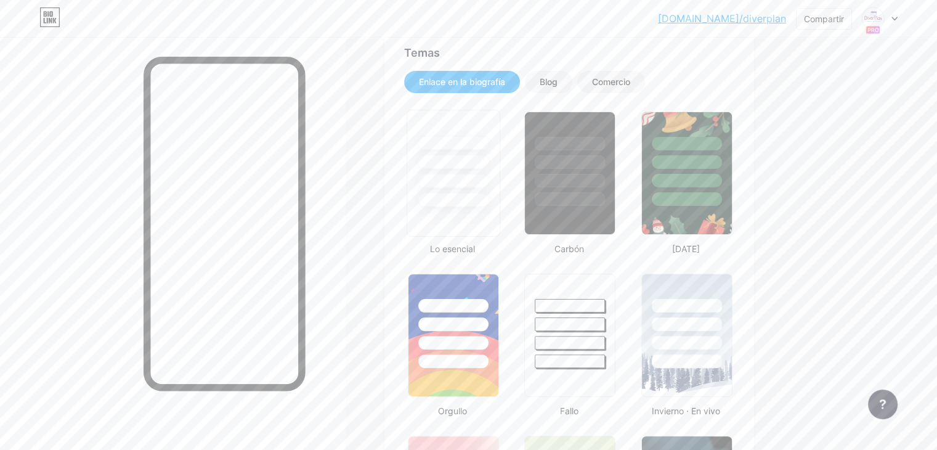
click at [485, 169] on div at bounding box center [453, 162] width 72 height 14
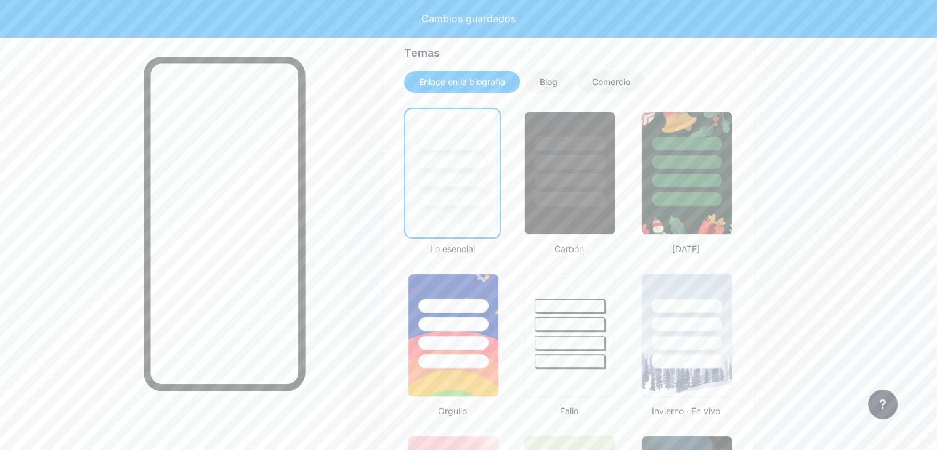
click at [487, 206] on div at bounding box center [452, 199] width 68 height 14
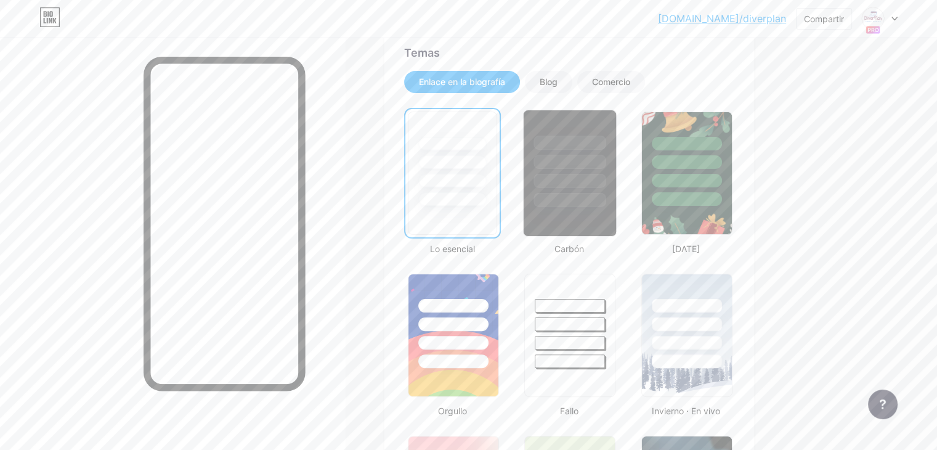
click at [606, 207] on div at bounding box center [570, 200] width 72 height 14
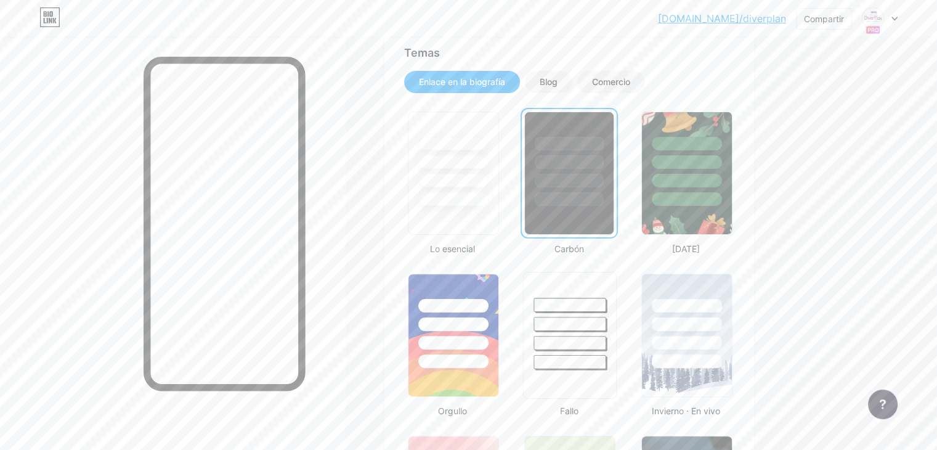
click at [606, 350] on div at bounding box center [570, 343] width 72 height 14
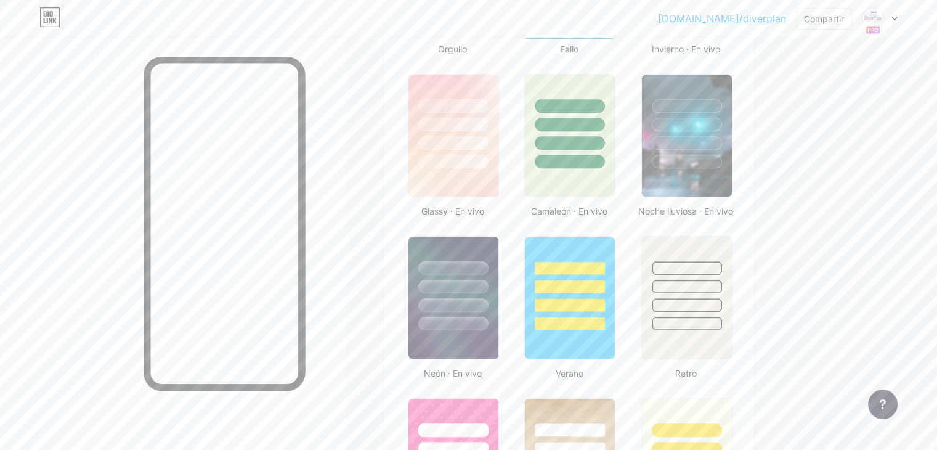
scroll to position [623, 0]
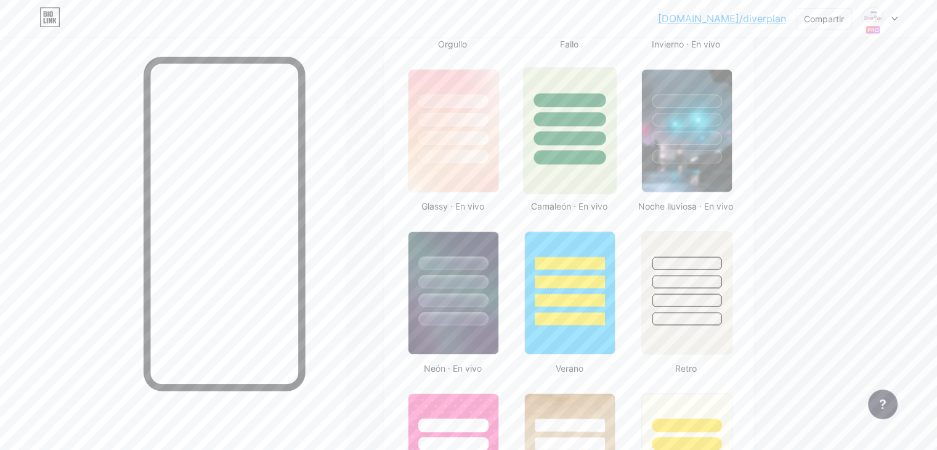
click at [617, 183] on div at bounding box center [570, 130] width 94 height 127
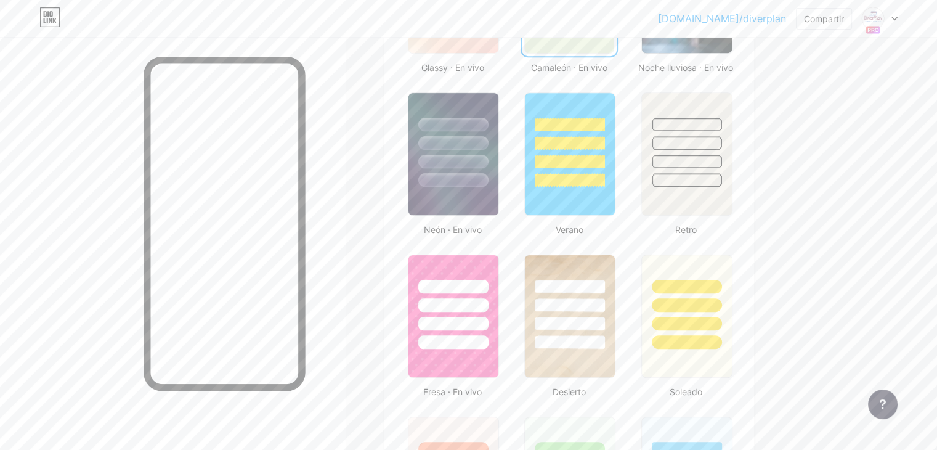
scroll to position [766, 0]
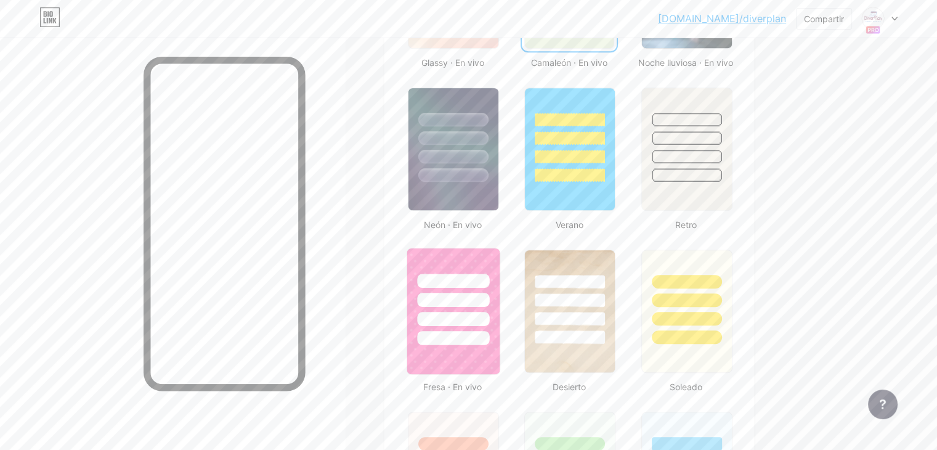
click at [489, 288] on div at bounding box center [453, 280] width 72 height 14
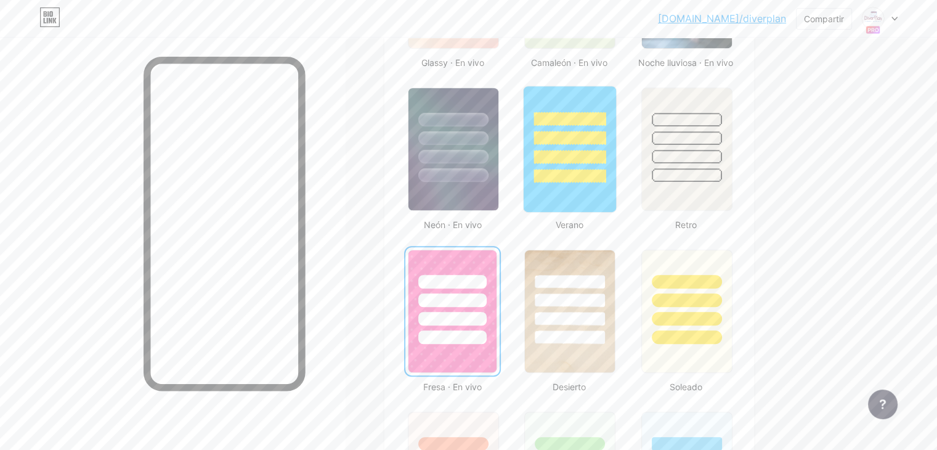
click at [617, 200] on div at bounding box center [570, 149] width 94 height 127
click at [768, 23] on font "[DOMAIN_NAME]/diverplan" at bounding box center [722, 18] width 128 height 12
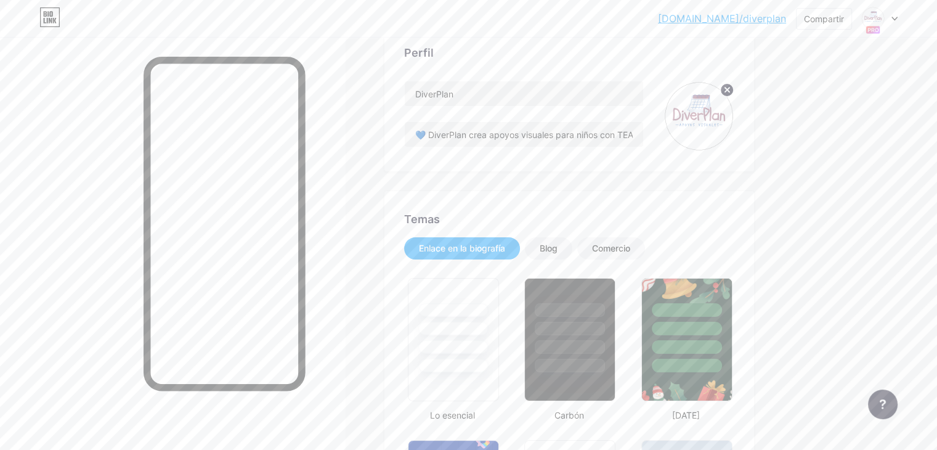
scroll to position [80, 0]
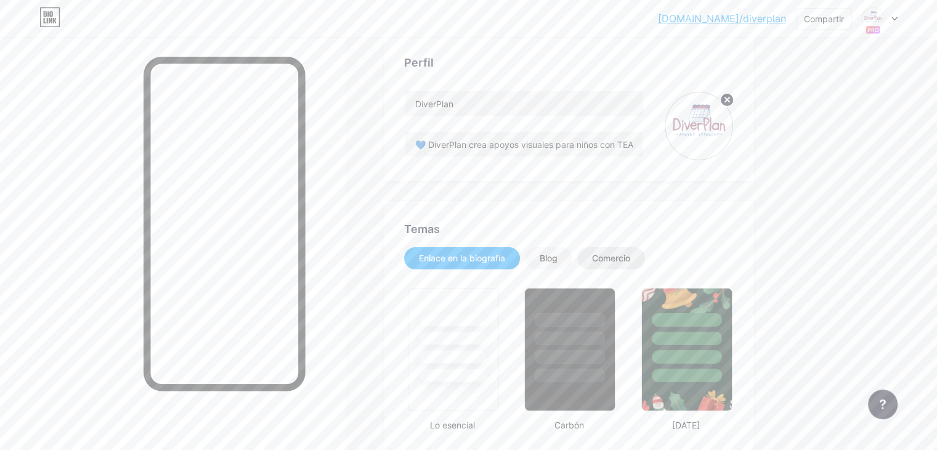
click at [630, 263] on font "Comercio" at bounding box center [611, 258] width 38 height 10
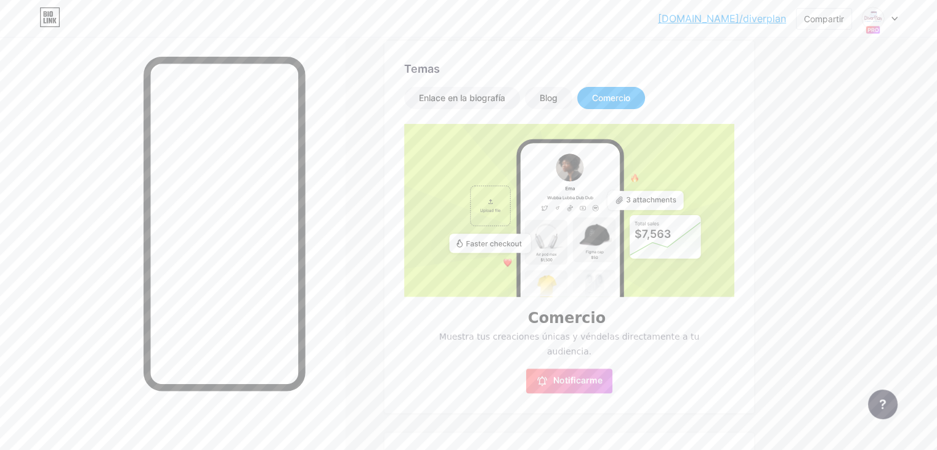
scroll to position [252, 0]
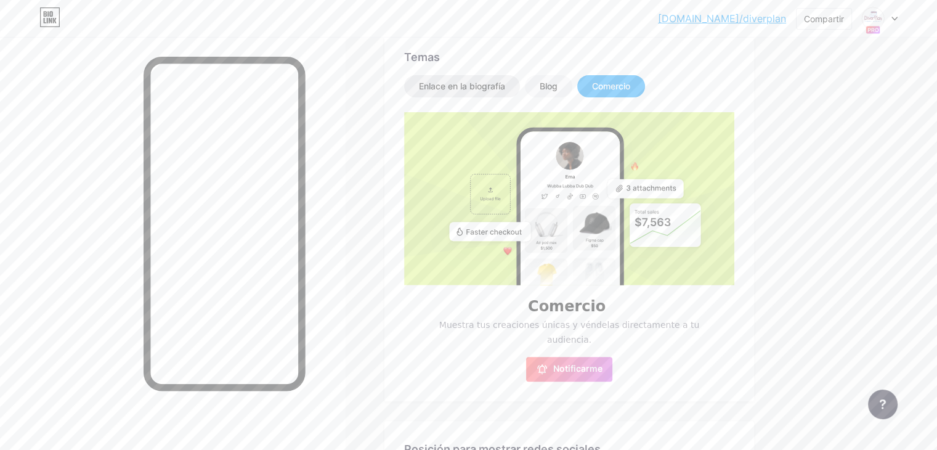
click at [485, 91] on font "Enlace en la biografía" at bounding box center [462, 86] width 86 height 10
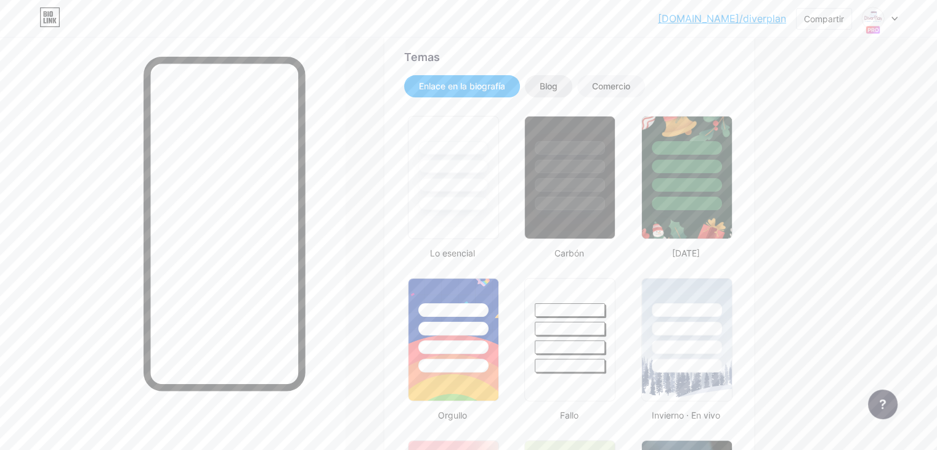
click at [557, 91] on font "Blog" at bounding box center [549, 86] width 18 height 10
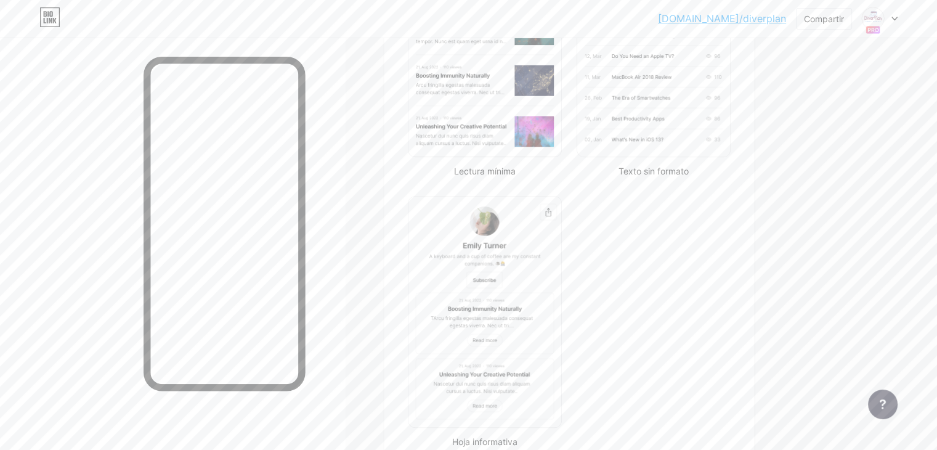
scroll to position [161, 0]
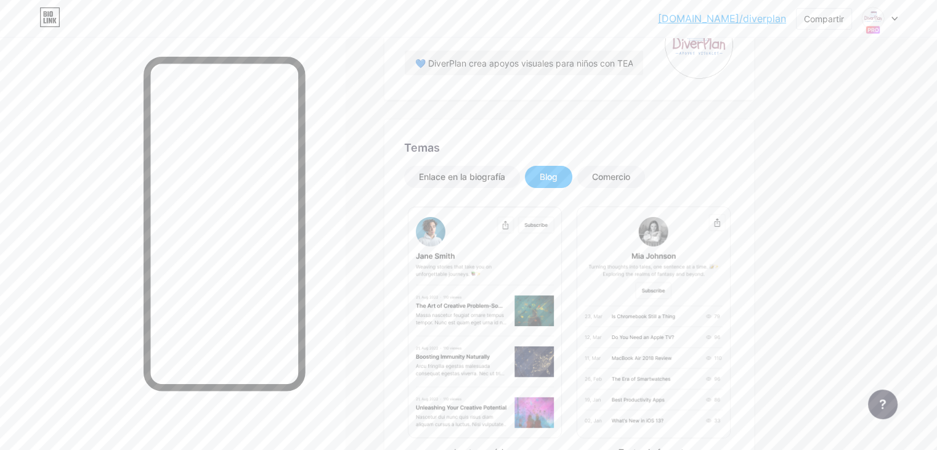
click at [880, 33] on rect at bounding box center [872, 30] width 14 height 8
click at [797, 81] on font "[DOMAIN_NAME]/diverplan" at bounding box center [828, 85] width 97 height 9
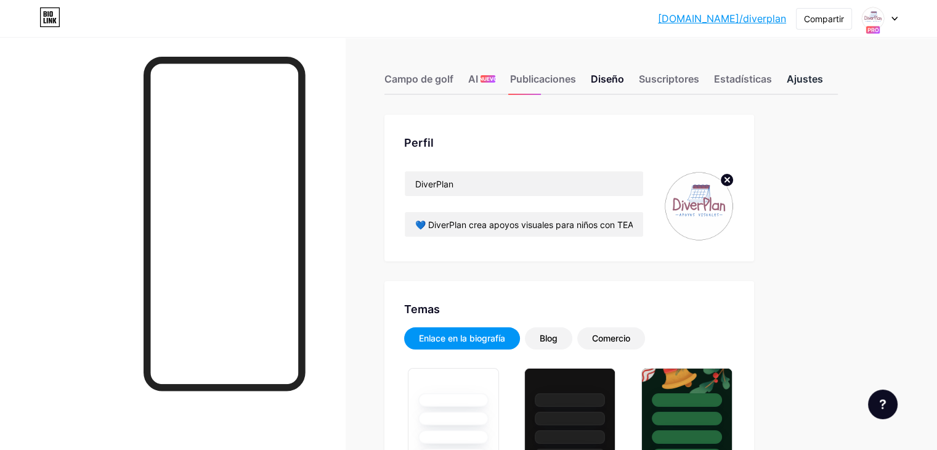
click at [823, 76] on font "Ajustes" at bounding box center [805, 79] width 36 height 12
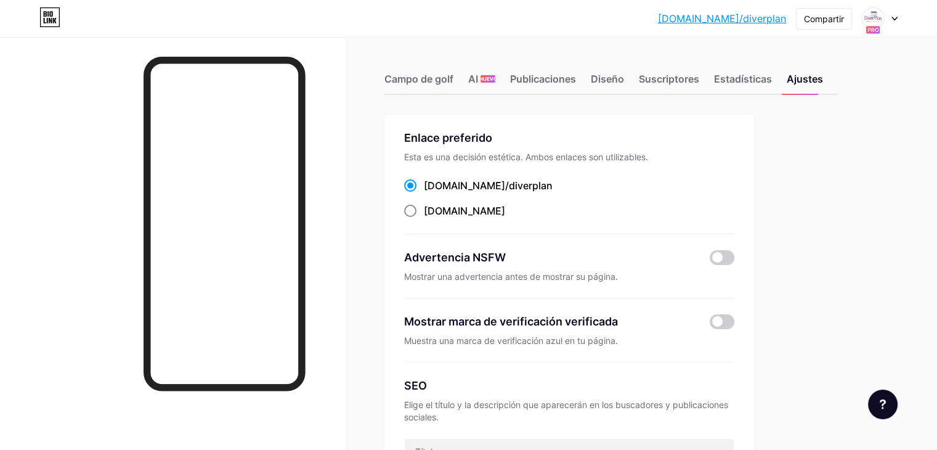
click at [416, 217] on span at bounding box center [410, 210] width 12 height 12
click at [432, 225] on input "[DOMAIN_NAME] ​" at bounding box center [428, 222] width 8 height 8
radio input "true"
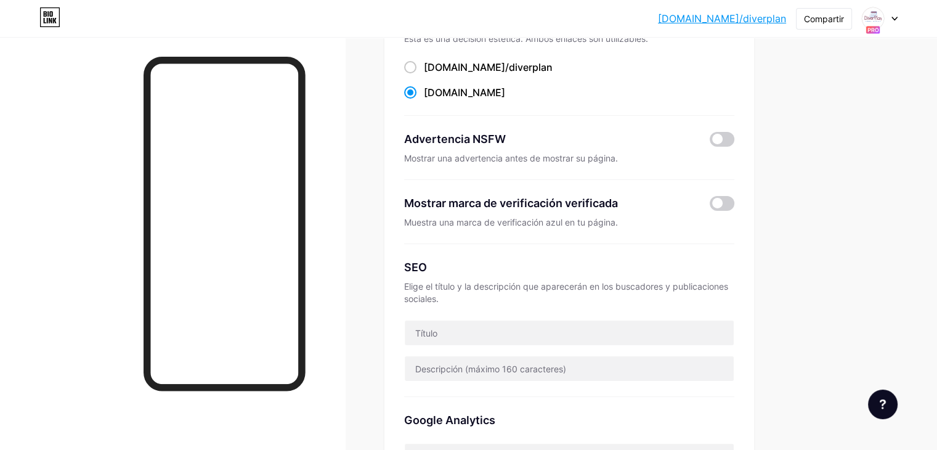
scroll to position [120, 0]
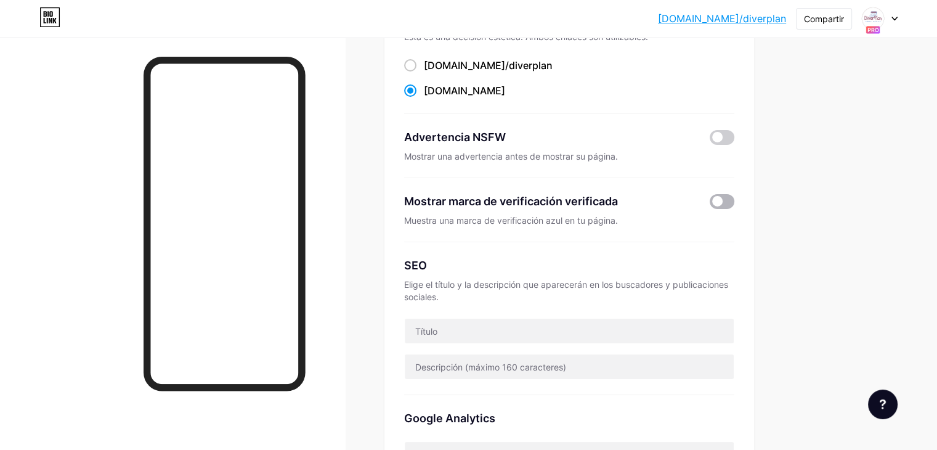
click at [734, 209] on span at bounding box center [722, 201] width 25 height 15
click at [710, 204] on input "checkbox" at bounding box center [710, 204] width 0 height 0
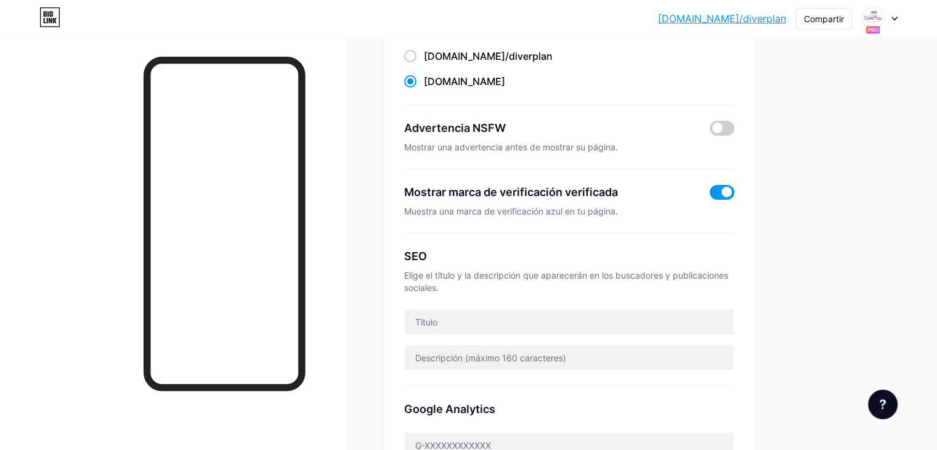
scroll to position [0, 0]
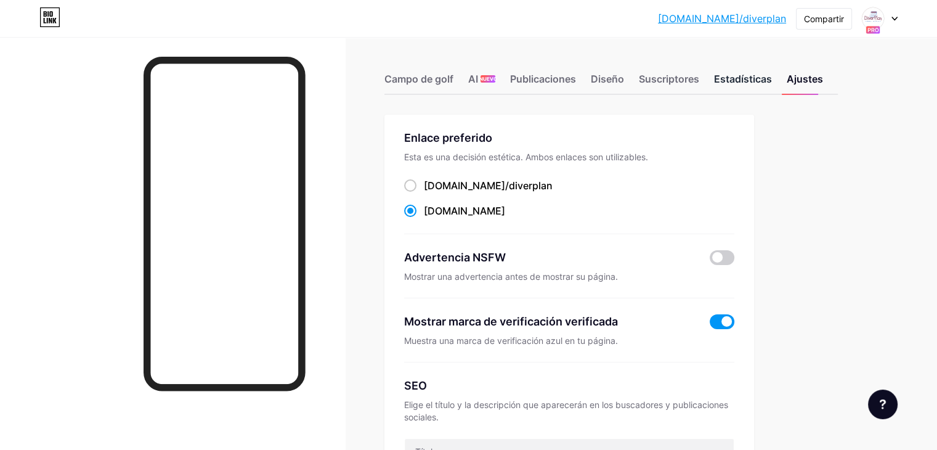
click at [772, 87] on div "Estadísticas" at bounding box center [743, 82] width 58 height 22
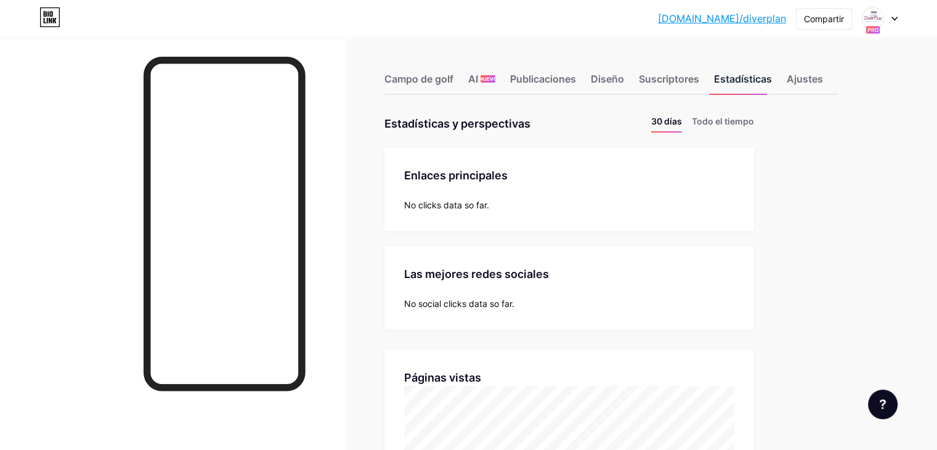
scroll to position [449, 936]
click at [699, 81] on font "Suscriptores" at bounding box center [669, 79] width 60 height 12
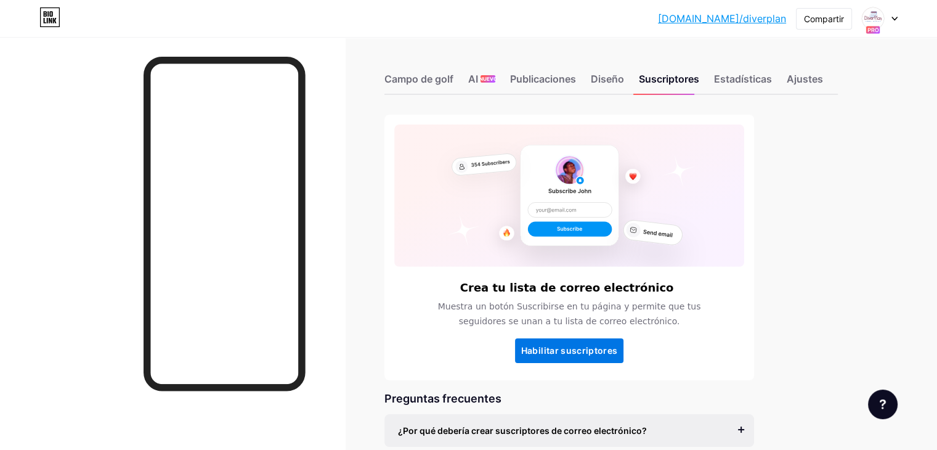
click at [585, 355] on font "Habilitar suscriptores" at bounding box center [569, 350] width 97 height 10
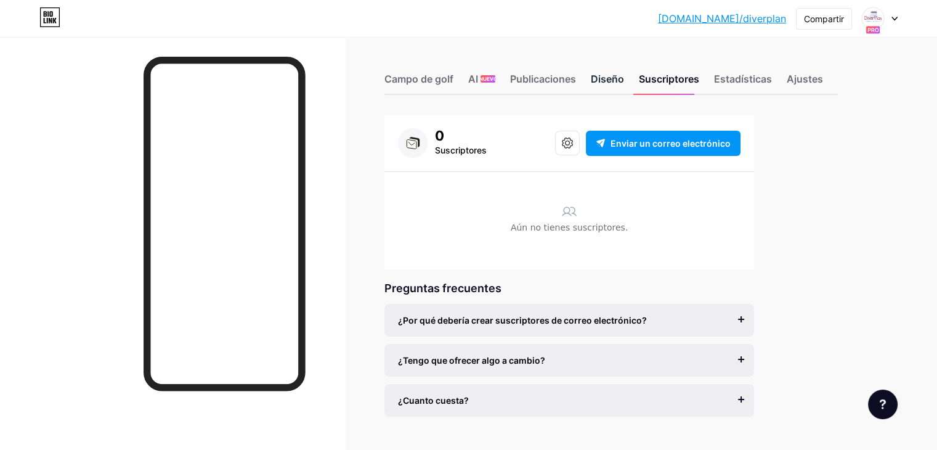
click at [624, 75] on font "Diseño" at bounding box center [607, 79] width 33 height 12
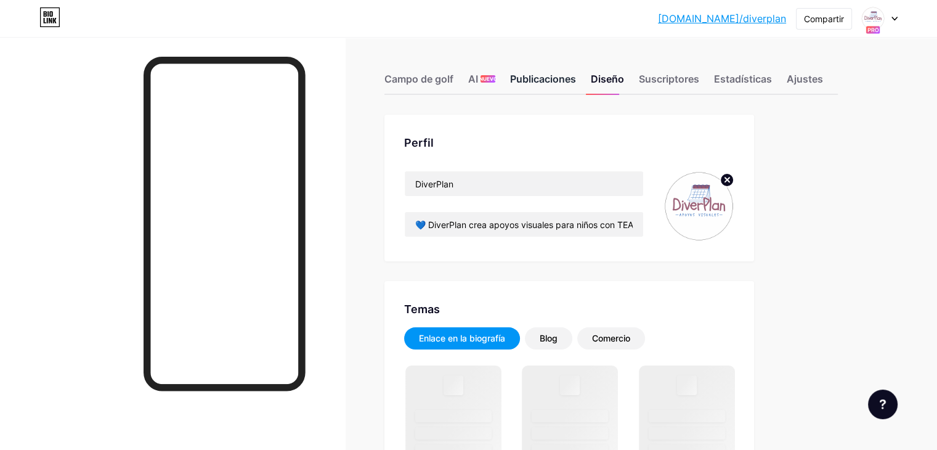
click at [576, 86] on font "Publicaciones" at bounding box center [543, 78] width 66 height 15
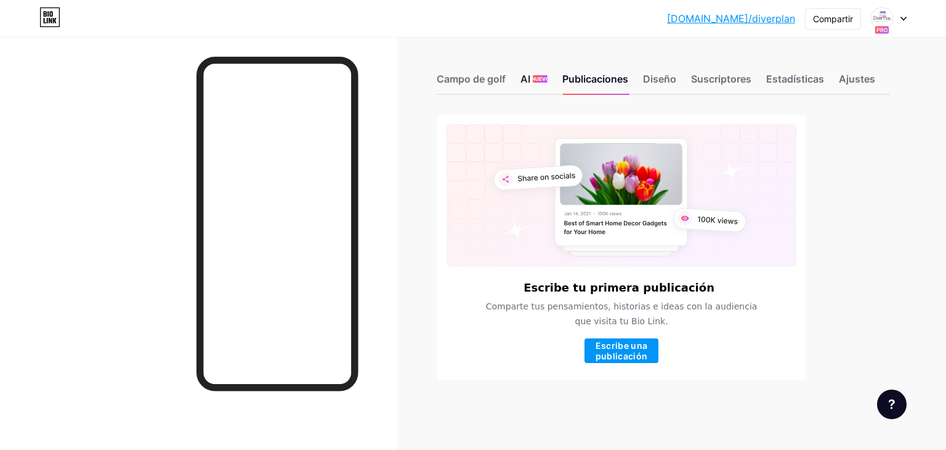
click at [522, 76] on font "AI" at bounding box center [525, 79] width 10 height 12
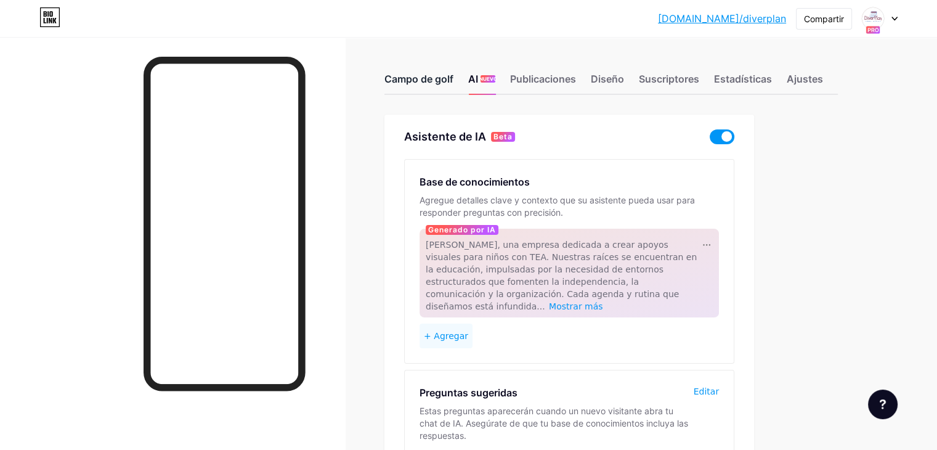
click at [453, 75] on div "Campo de golf" at bounding box center [418, 82] width 69 height 22
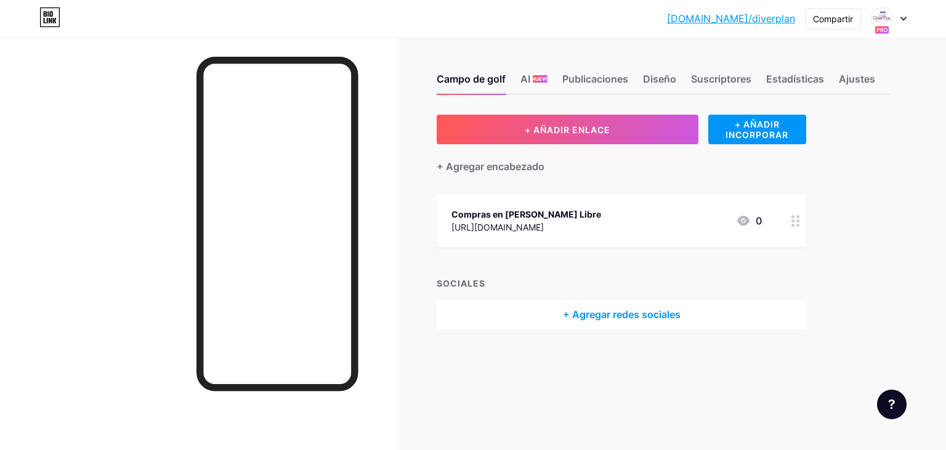
click at [544, 227] on font "[URL][DOMAIN_NAME]" at bounding box center [497, 227] width 92 height 10
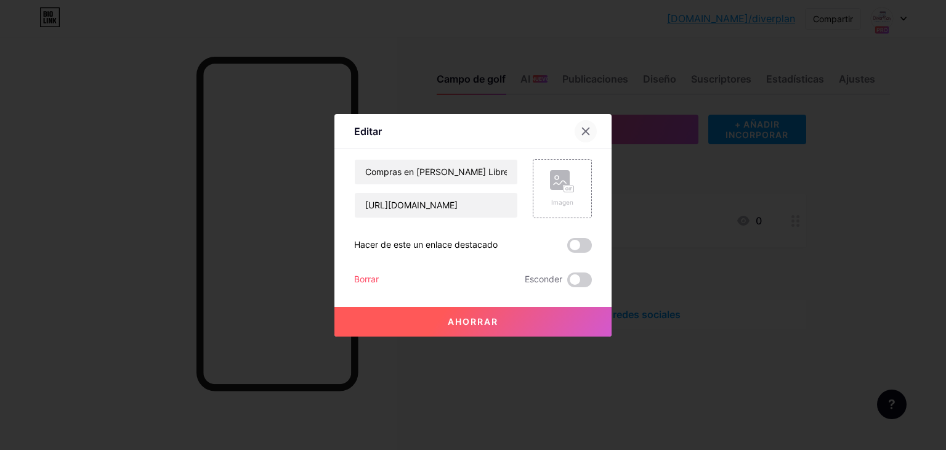
click at [586, 132] on icon at bounding box center [586, 131] width 10 height 10
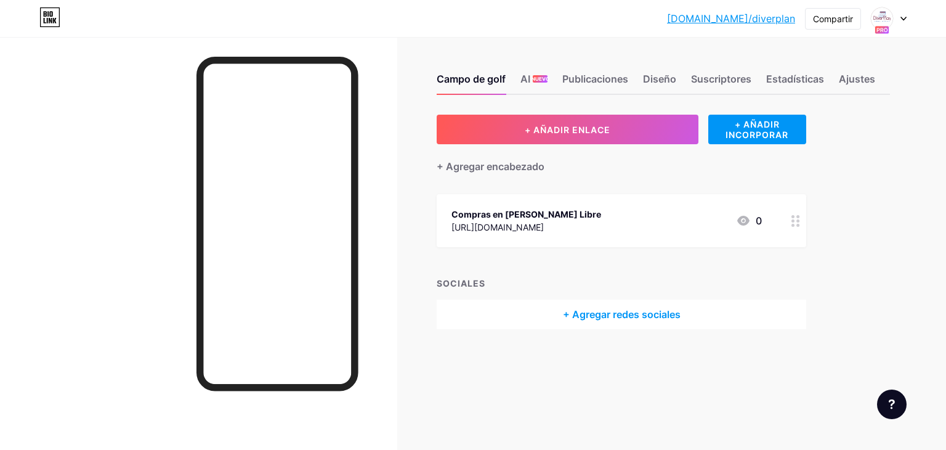
click at [544, 224] on font "[URL][DOMAIN_NAME]" at bounding box center [497, 227] width 92 height 10
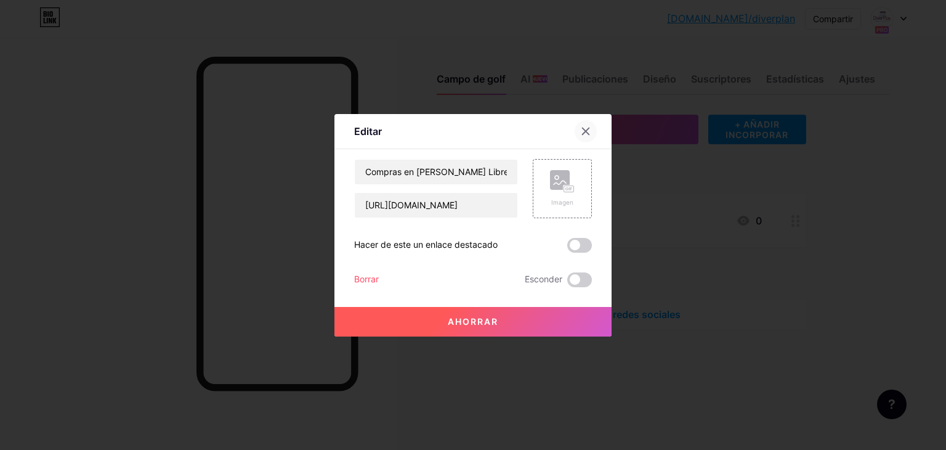
click at [583, 131] on icon at bounding box center [586, 131] width 10 height 10
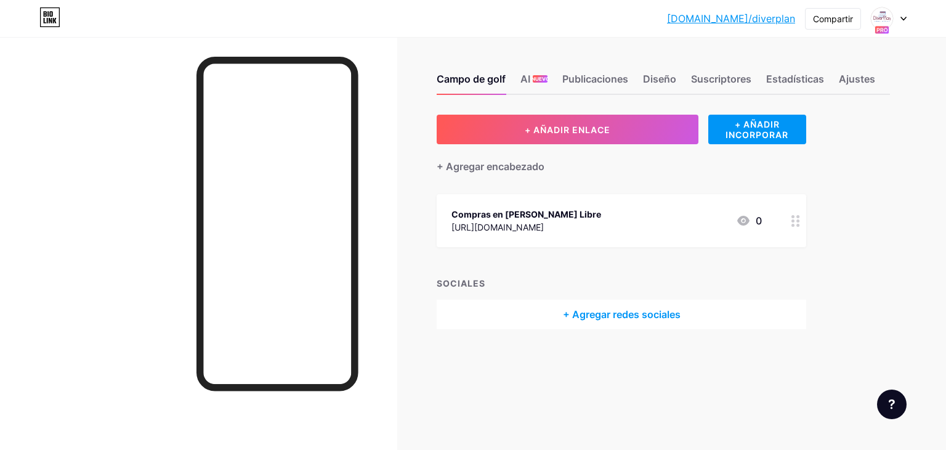
click at [583, 131] on font "+ AÑADIR ENLACE" at bounding box center [568, 129] width 86 height 10
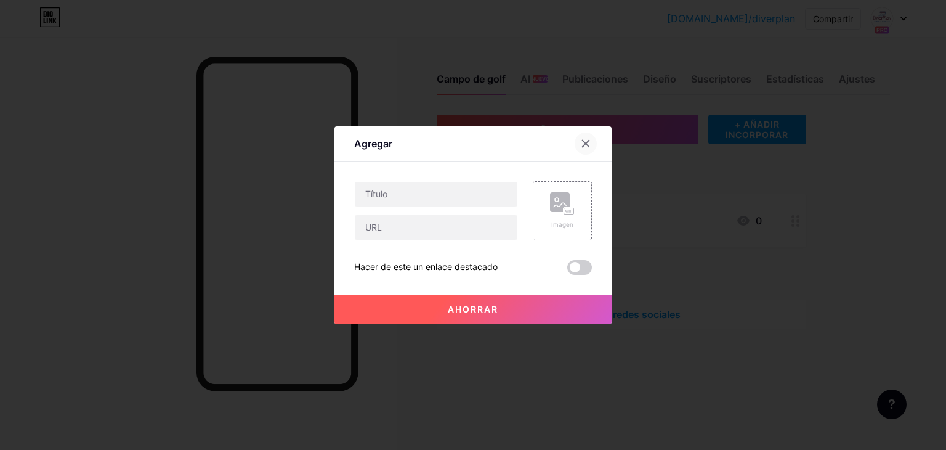
click at [589, 147] on icon at bounding box center [586, 144] width 10 height 10
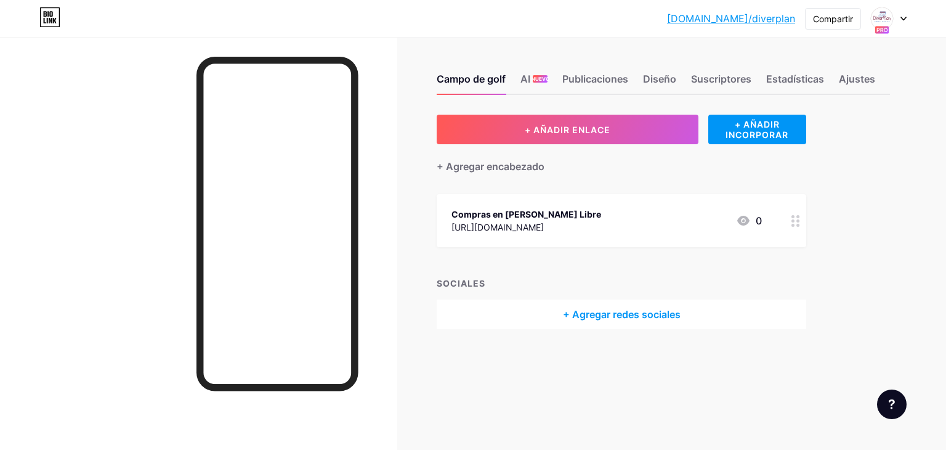
click at [593, 314] on font "+ Agregar redes sociales" at bounding box center [622, 314] width 118 height 12
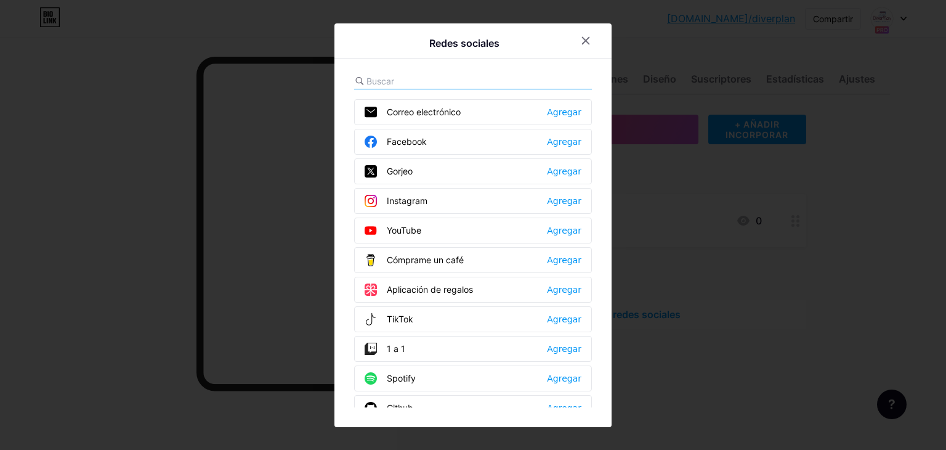
click at [457, 140] on div "Facebook Agregar" at bounding box center [473, 142] width 238 height 26
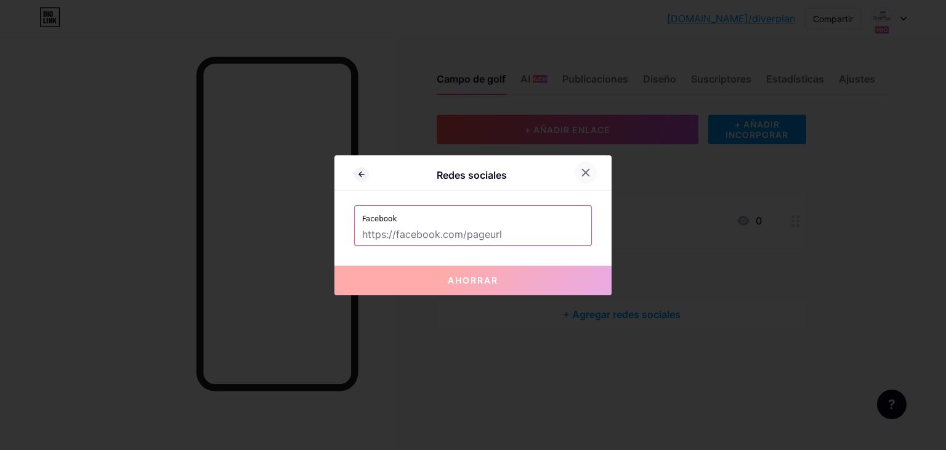
click at [583, 169] on icon at bounding box center [586, 172] width 7 height 7
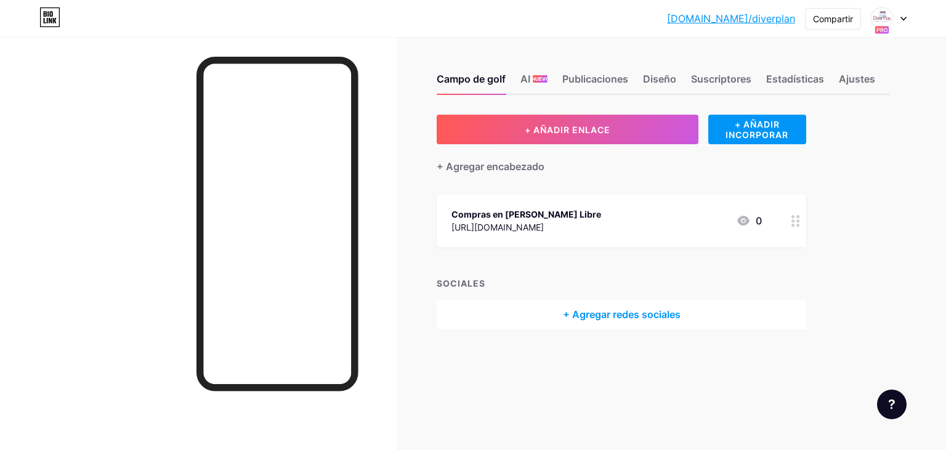
click at [471, 284] on font "SOCIALES" at bounding box center [461, 283] width 49 height 10
click at [605, 317] on font "+ Agregar redes sociales" at bounding box center [622, 314] width 118 height 12
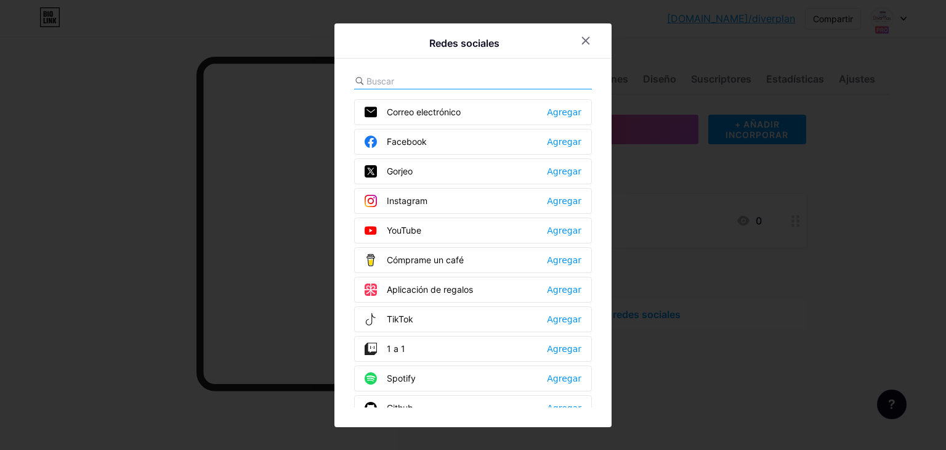
click at [407, 201] on font "Instagram" at bounding box center [407, 200] width 41 height 10
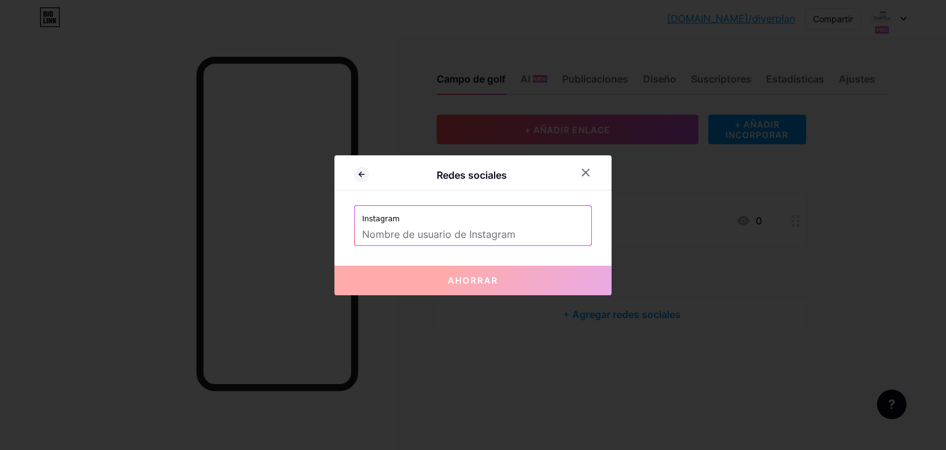
click at [426, 233] on input "text" at bounding box center [473, 234] width 222 height 21
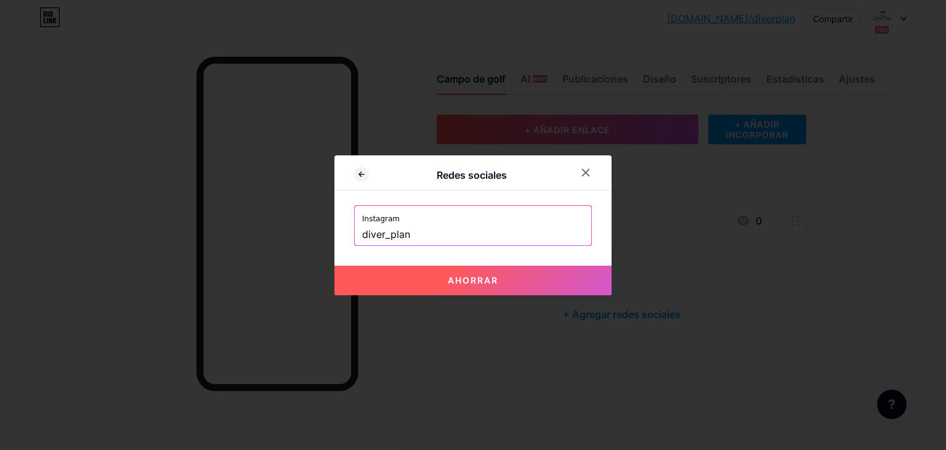
click at [416, 281] on button "Ahorrar" at bounding box center [472, 280] width 277 height 30
type input "[URL][DOMAIN_NAME]"
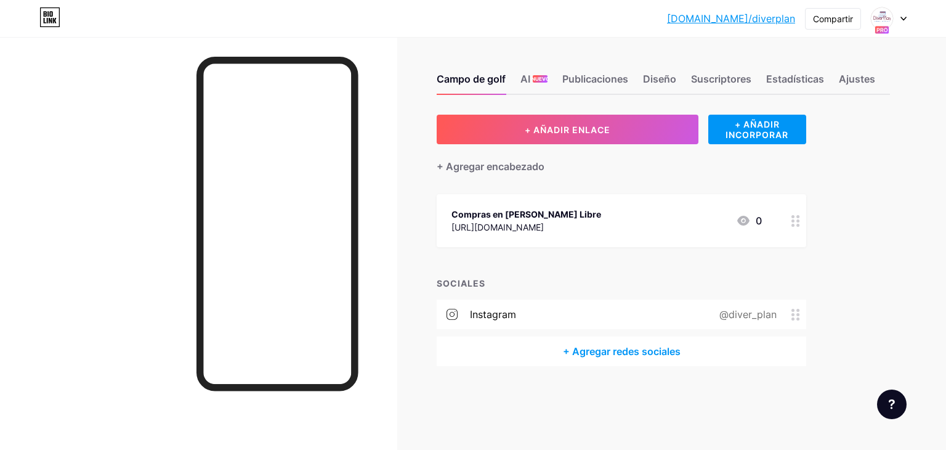
click at [606, 352] on font "+ Agregar redes sociales" at bounding box center [622, 351] width 118 height 12
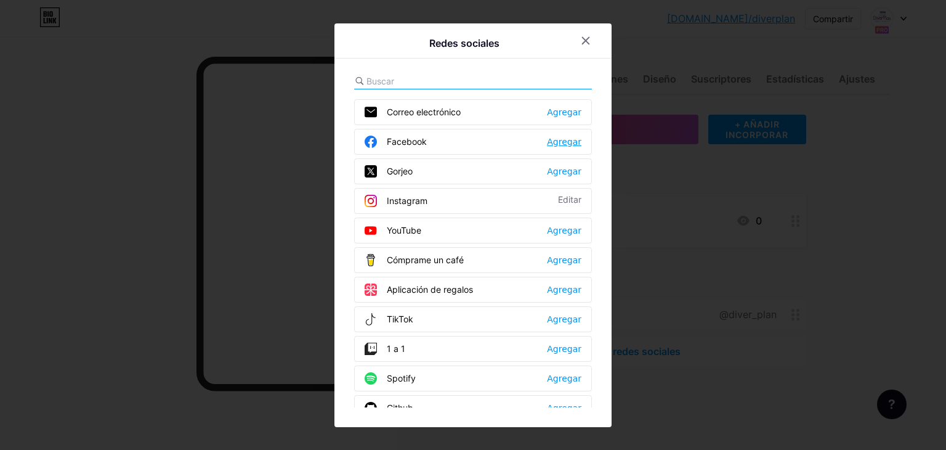
click at [551, 140] on font "Agregar" at bounding box center [564, 142] width 34 height 10
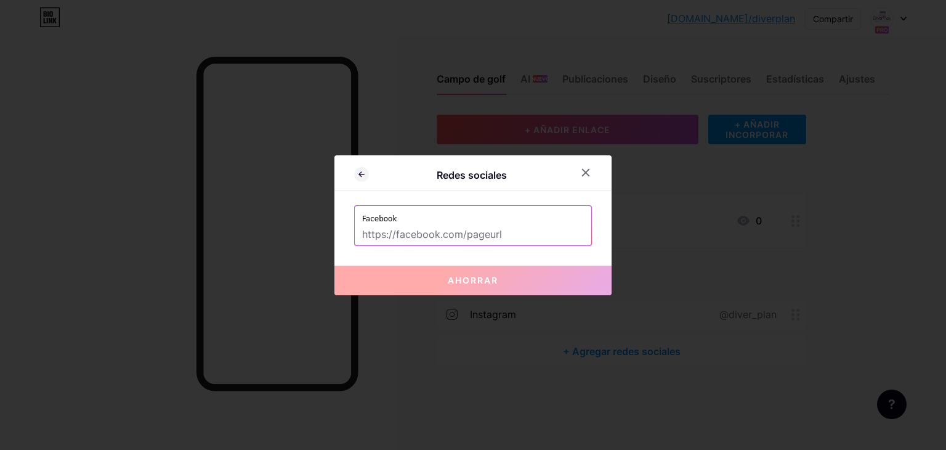
click at [459, 233] on input "text" at bounding box center [473, 234] width 222 height 21
paste input "[URL][DOMAIN_NAME]"
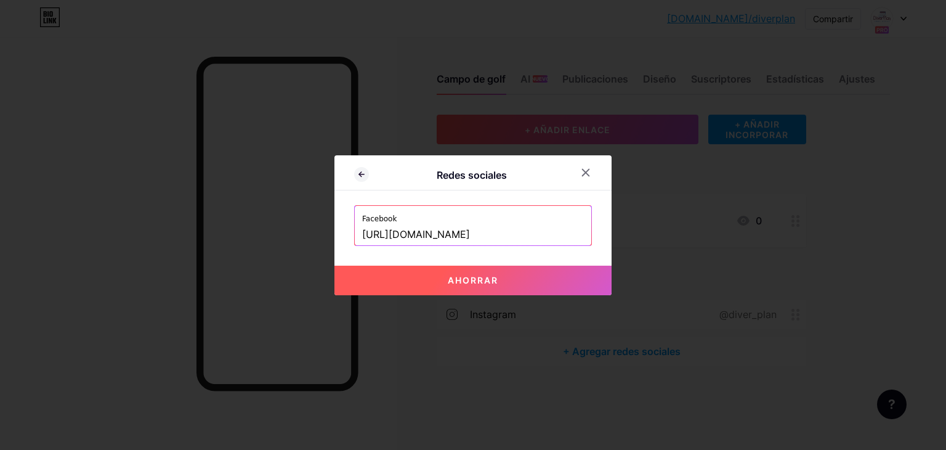
type input "[URL][DOMAIN_NAME]"
click at [471, 284] on font "Ahorrar" at bounding box center [473, 280] width 51 height 10
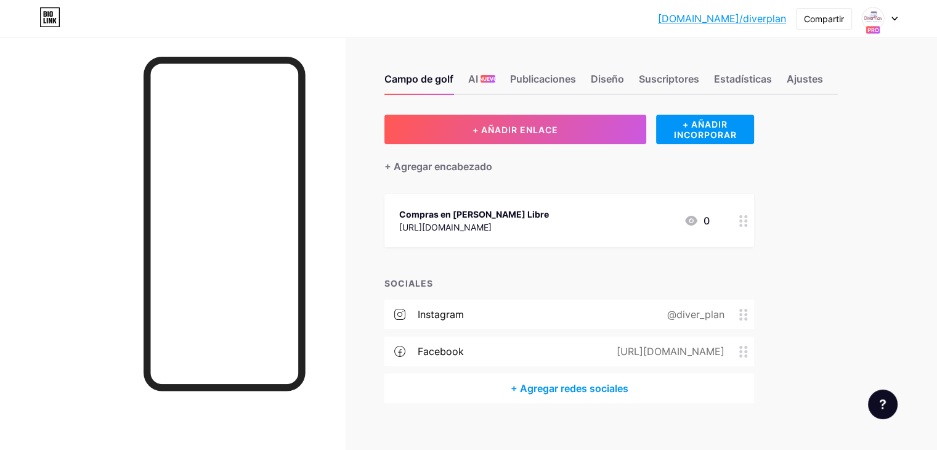
scroll to position [29, 0]
